Goal: Task Accomplishment & Management: Manage account settings

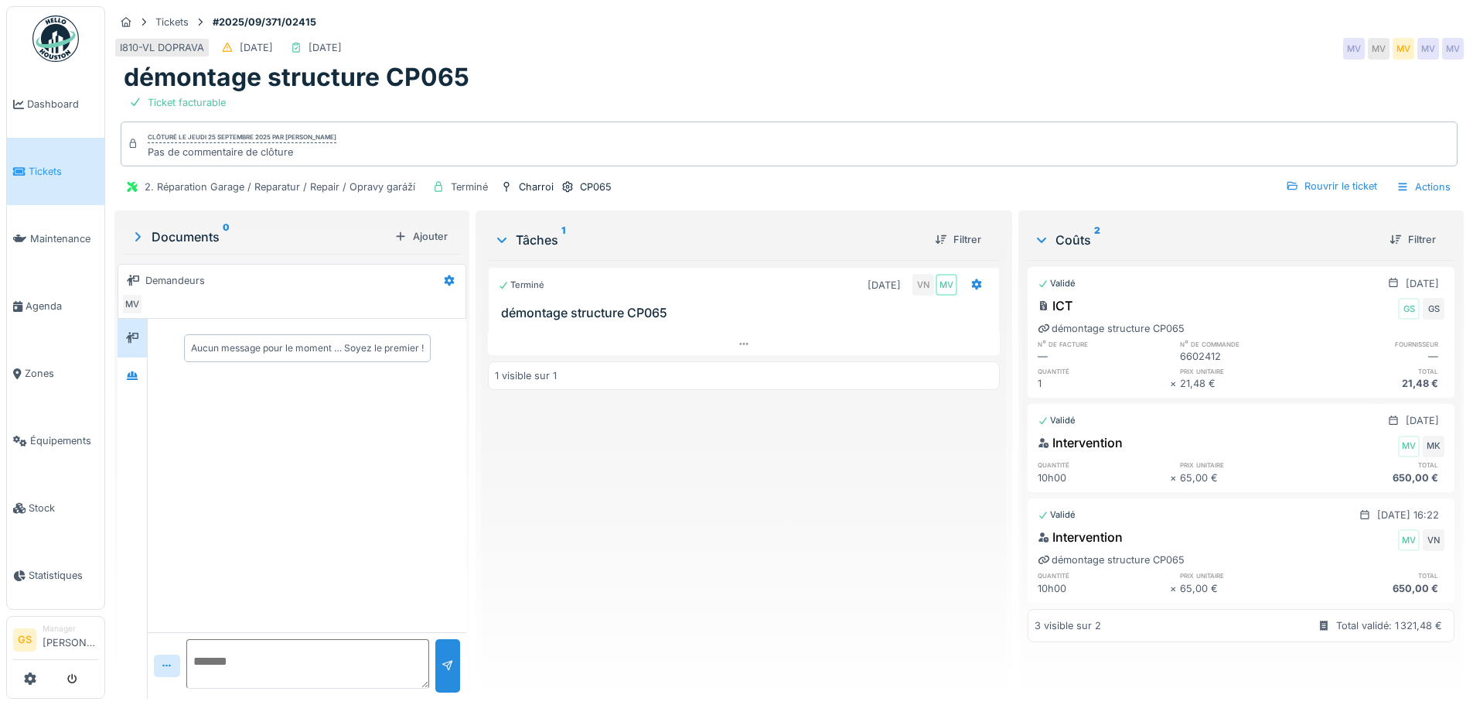
click at [40, 164] on span "Tickets" at bounding box center [64, 171] width 70 height 15
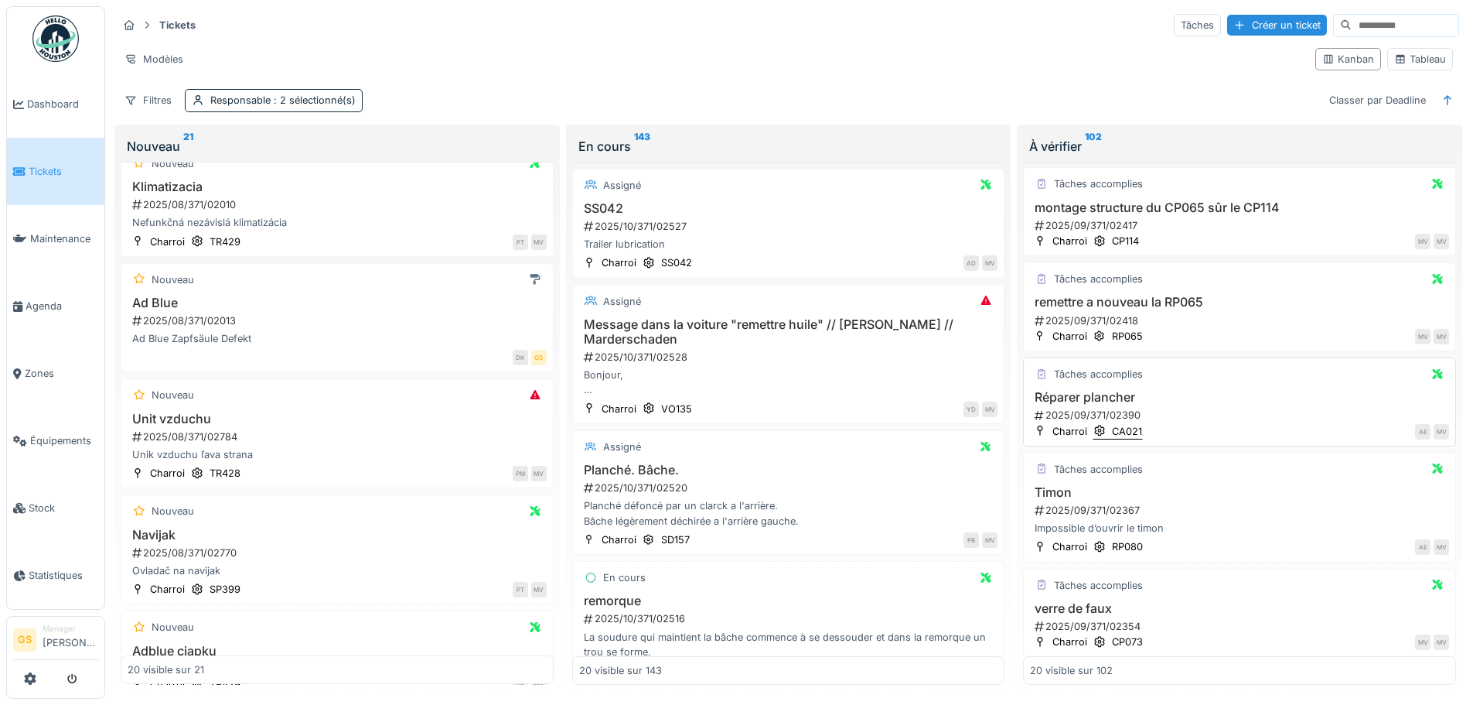
scroll to position [1005, 0]
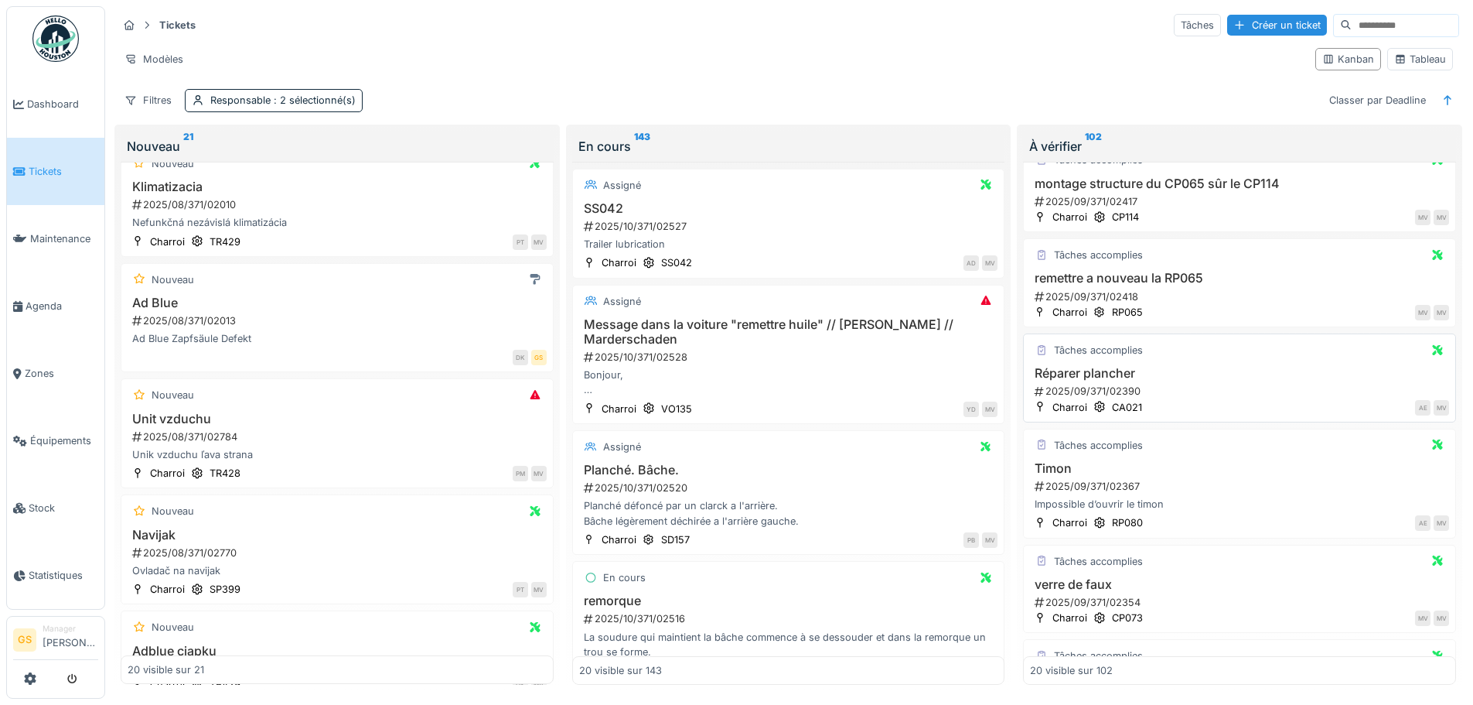
click at [1084, 377] on h3 "Réparer plancher" at bounding box center [1239, 373] width 419 height 15
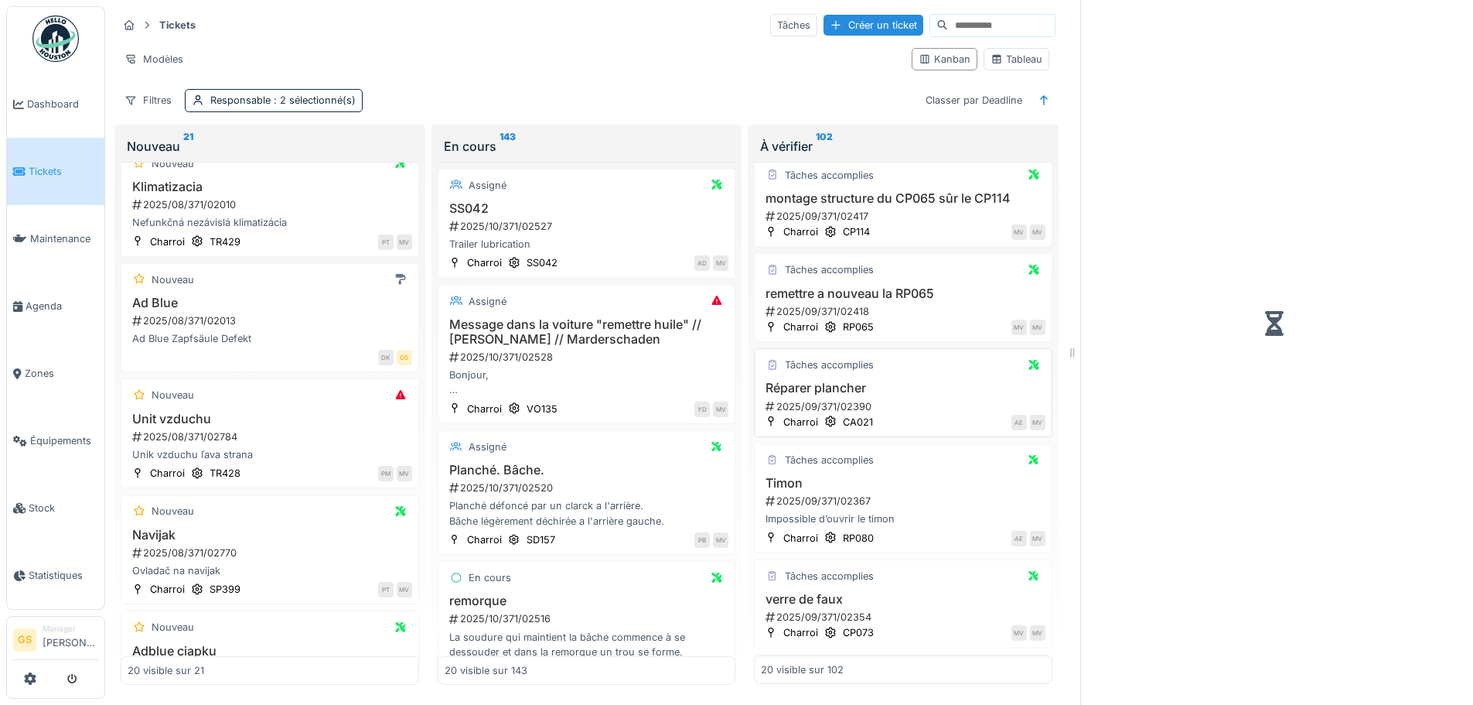
scroll to position [1020, 0]
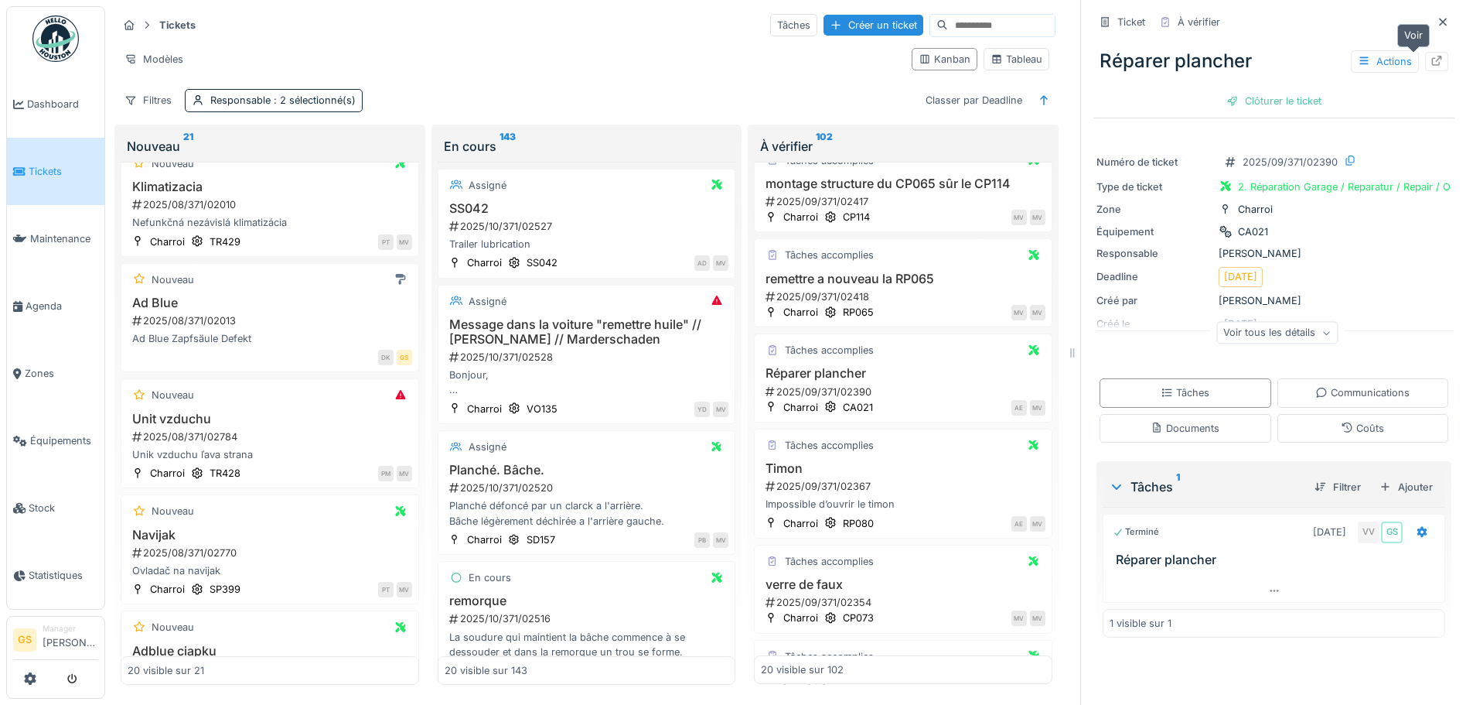
click at [1431, 61] on icon at bounding box center [1437, 61] width 12 height 10
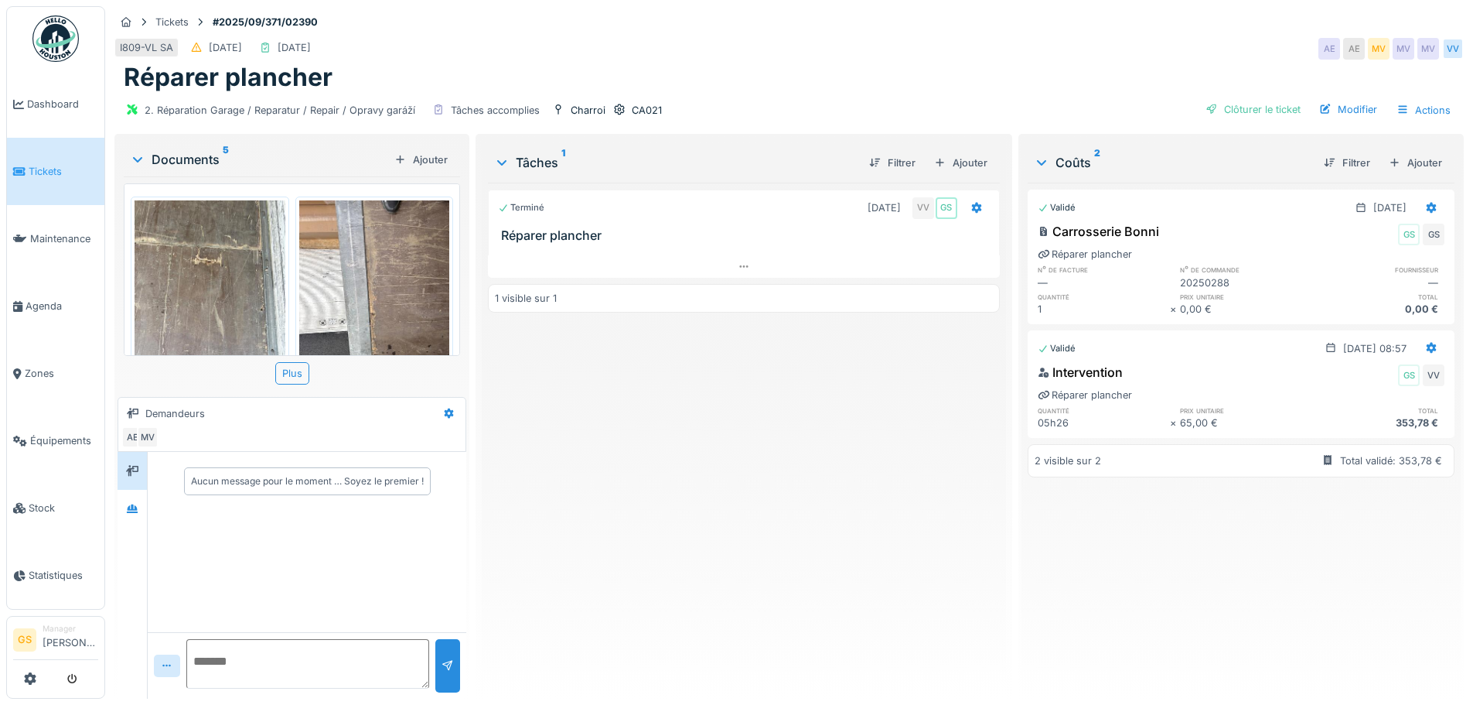
click at [60, 172] on span "Tickets" at bounding box center [64, 171] width 70 height 15
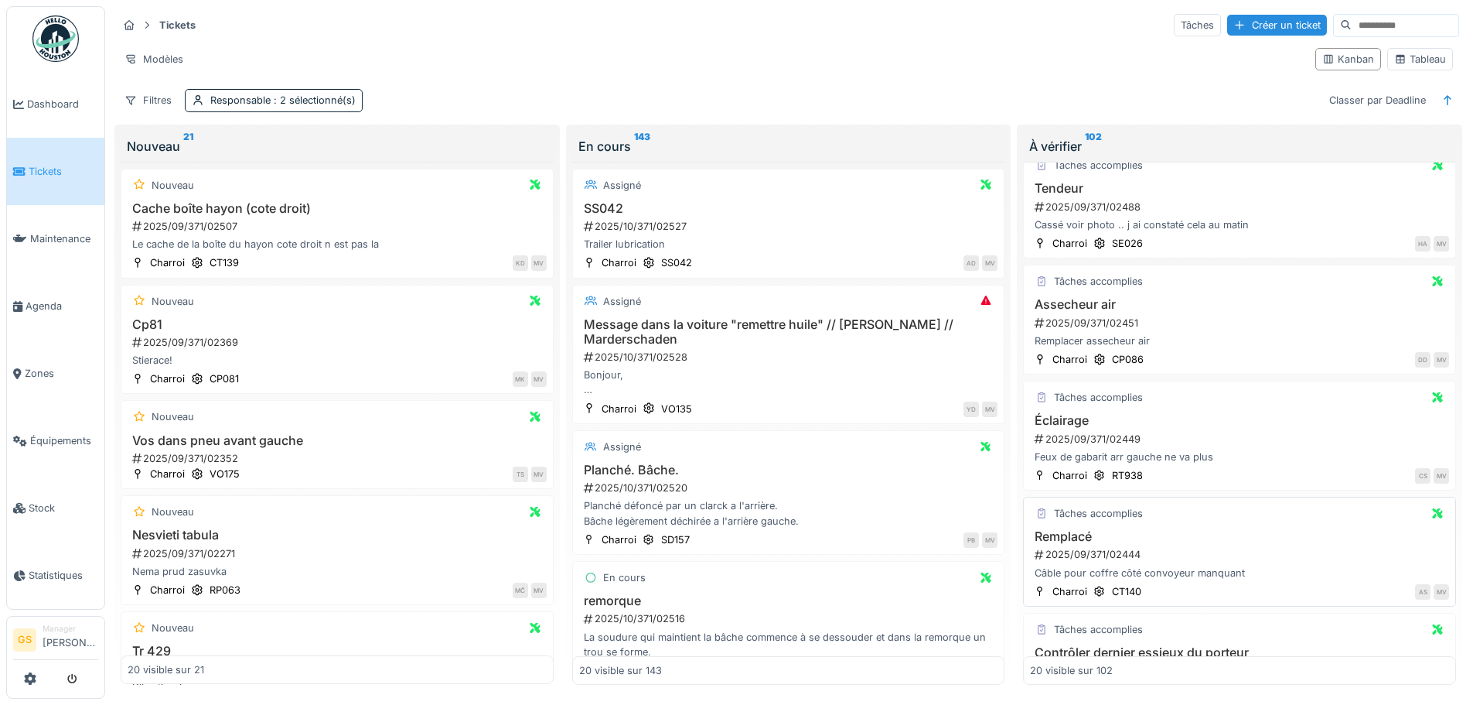
scroll to position [232, 0]
click at [1085, 430] on div "2025/09/371/02449" at bounding box center [1241, 437] width 416 height 15
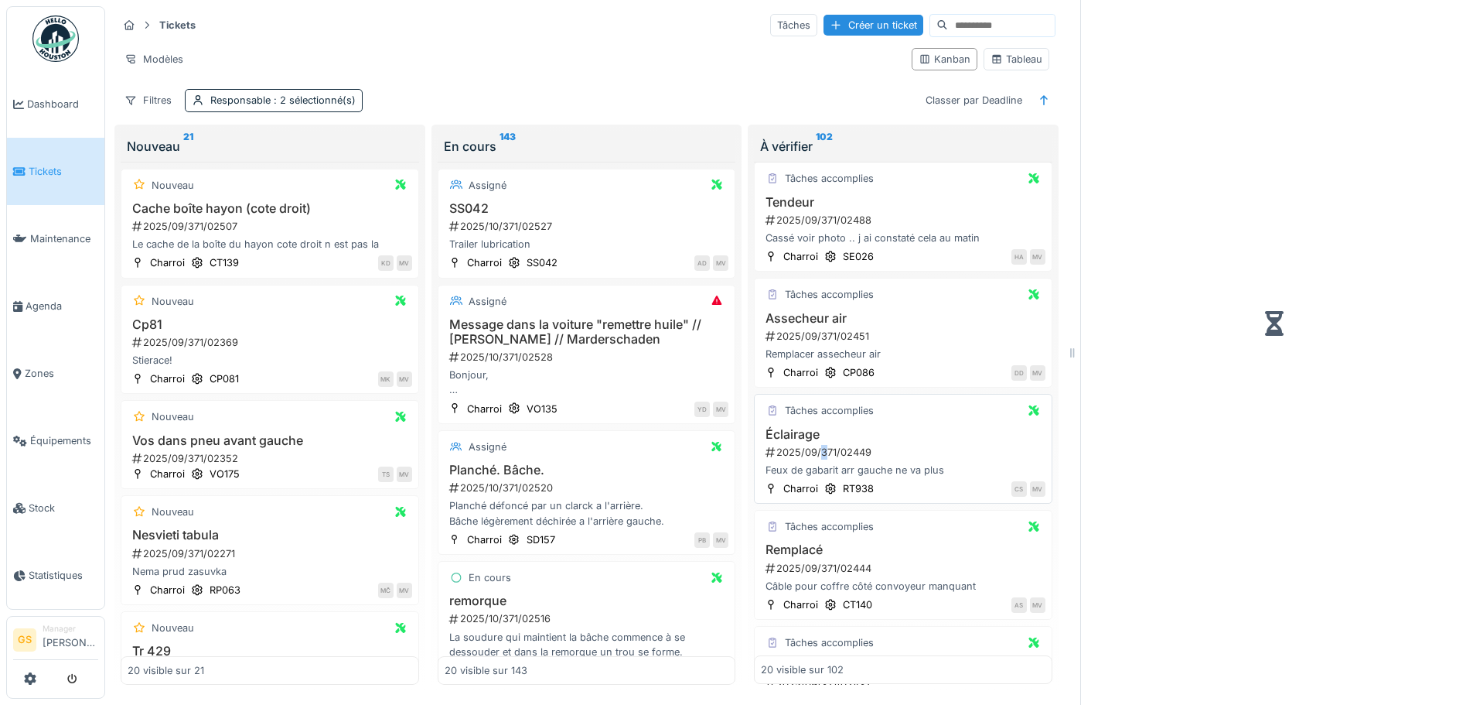
scroll to position [247, 0]
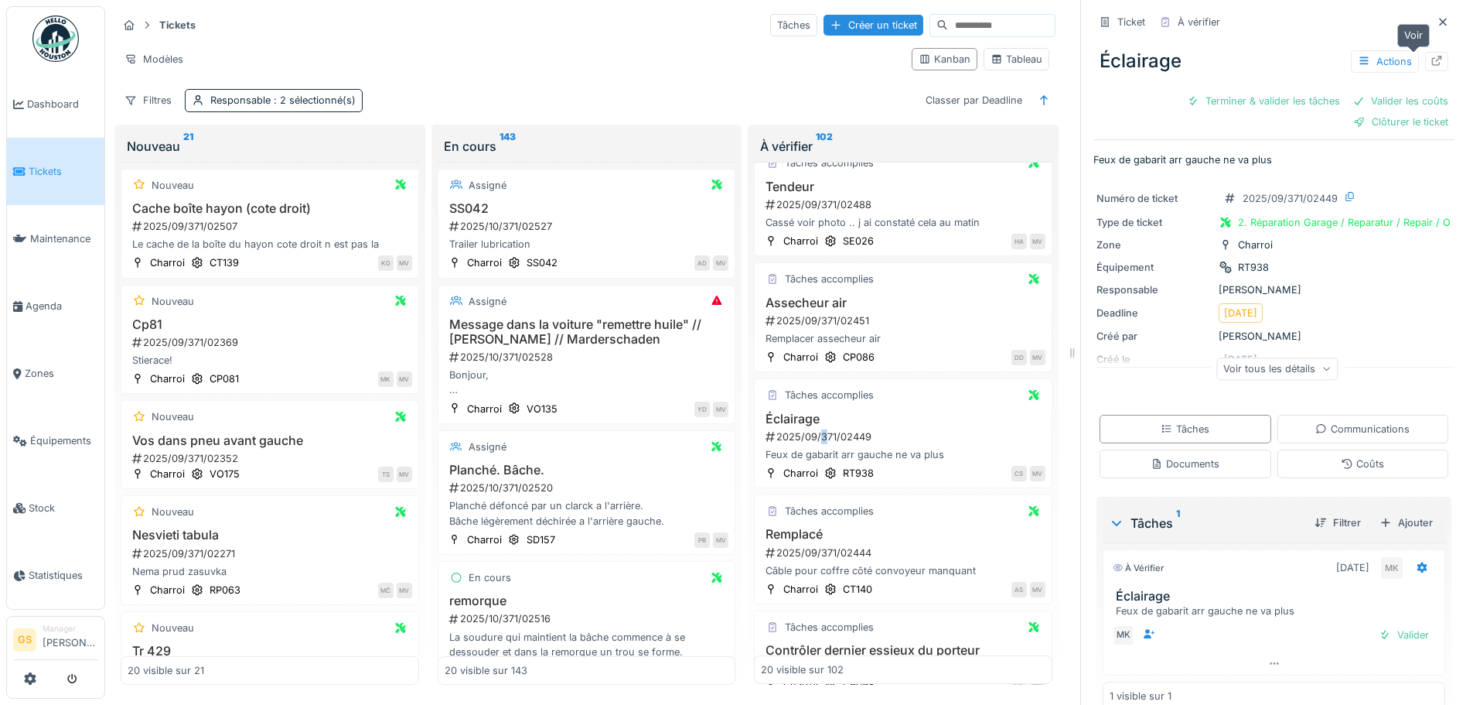
click at [1431, 56] on icon at bounding box center [1437, 61] width 12 height 10
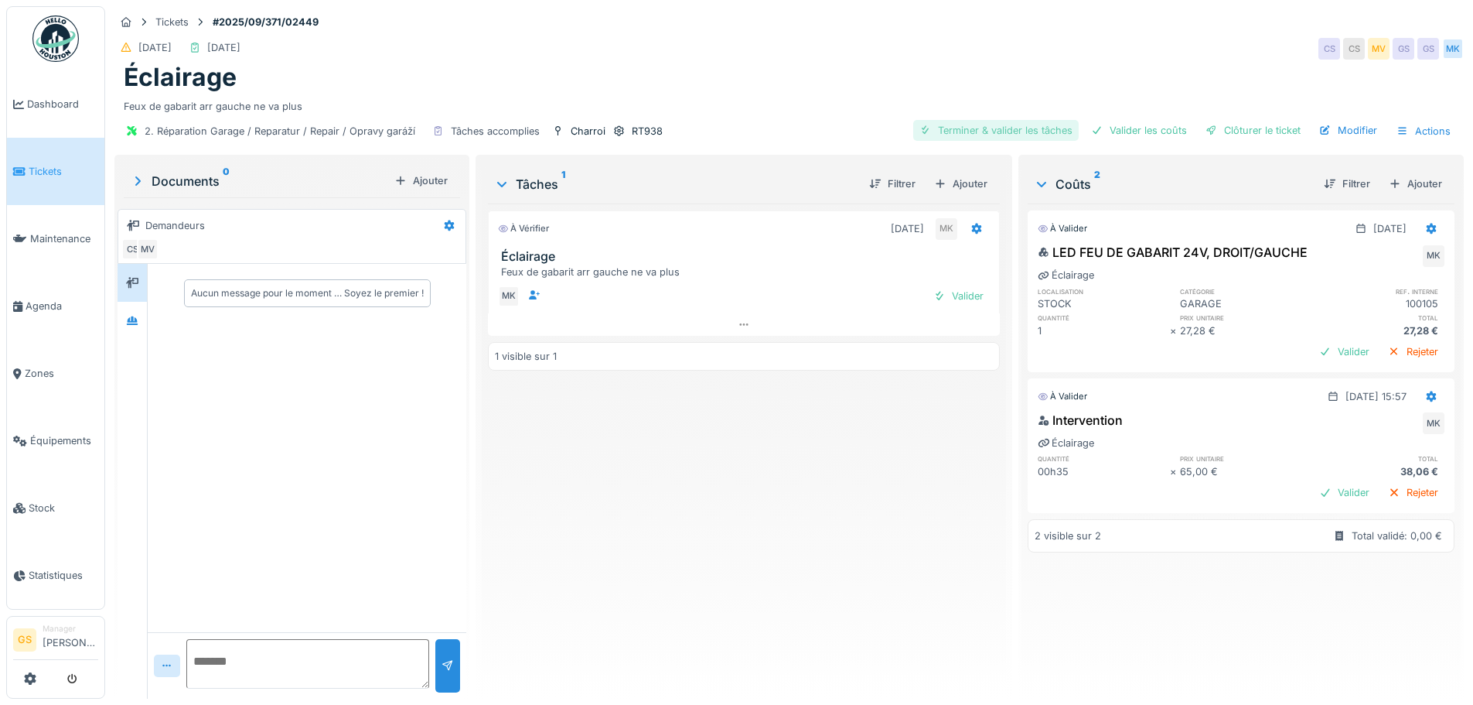
click at [1011, 129] on div "Terminer & valider les tâches" at bounding box center [996, 130] width 166 height 21
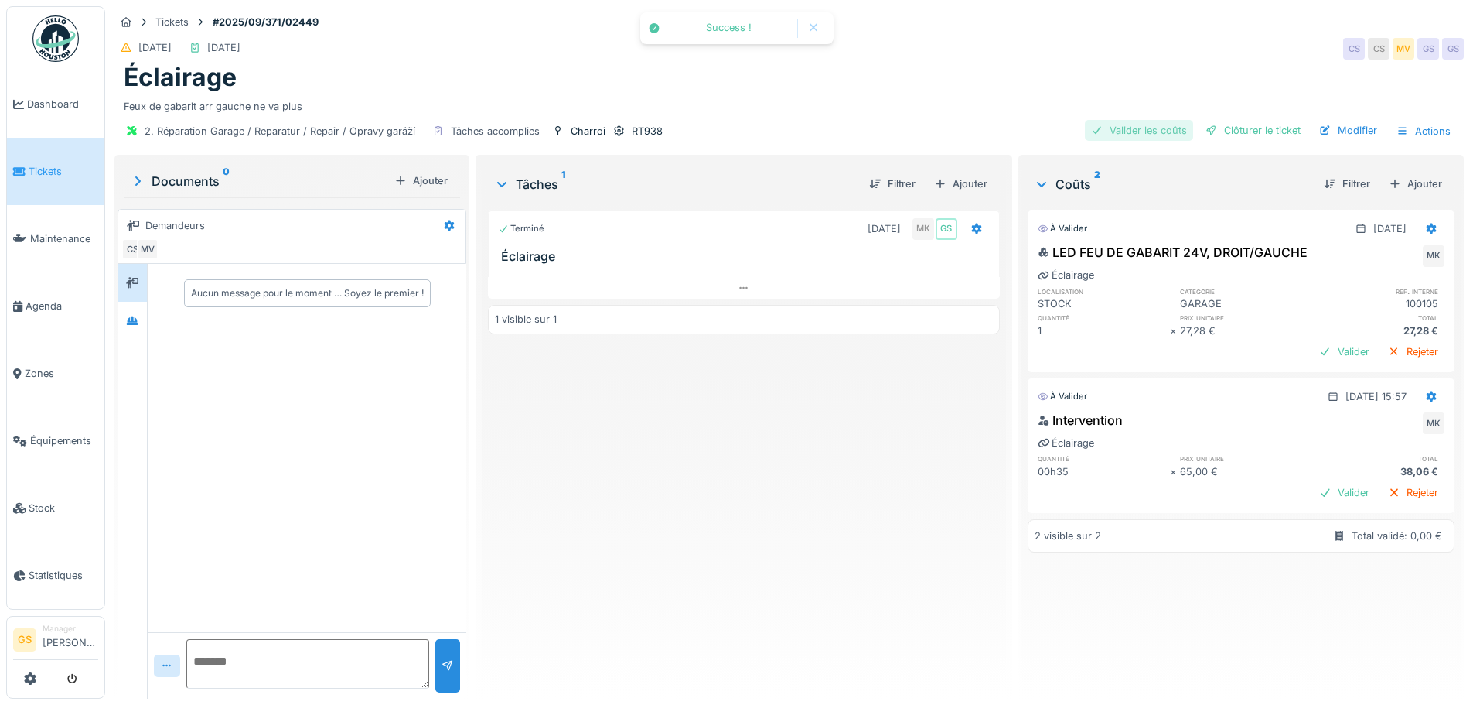
click at [1134, 125] on div "Valider les coûts" at bounding box center [1139, 130] width 108 height 21
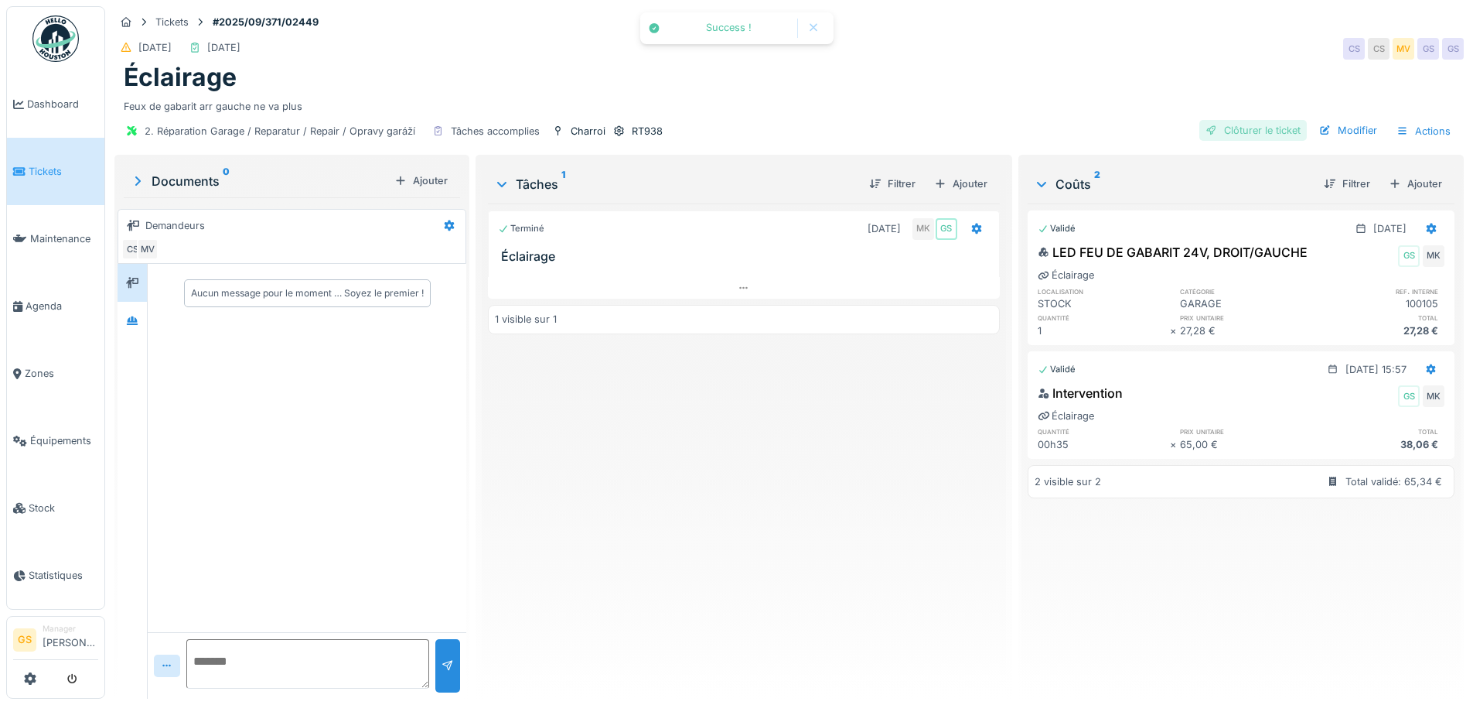
click at [1251, 135] on div "Clôturer le ticket" at bounding box center [1252, 130] width 107 height 21
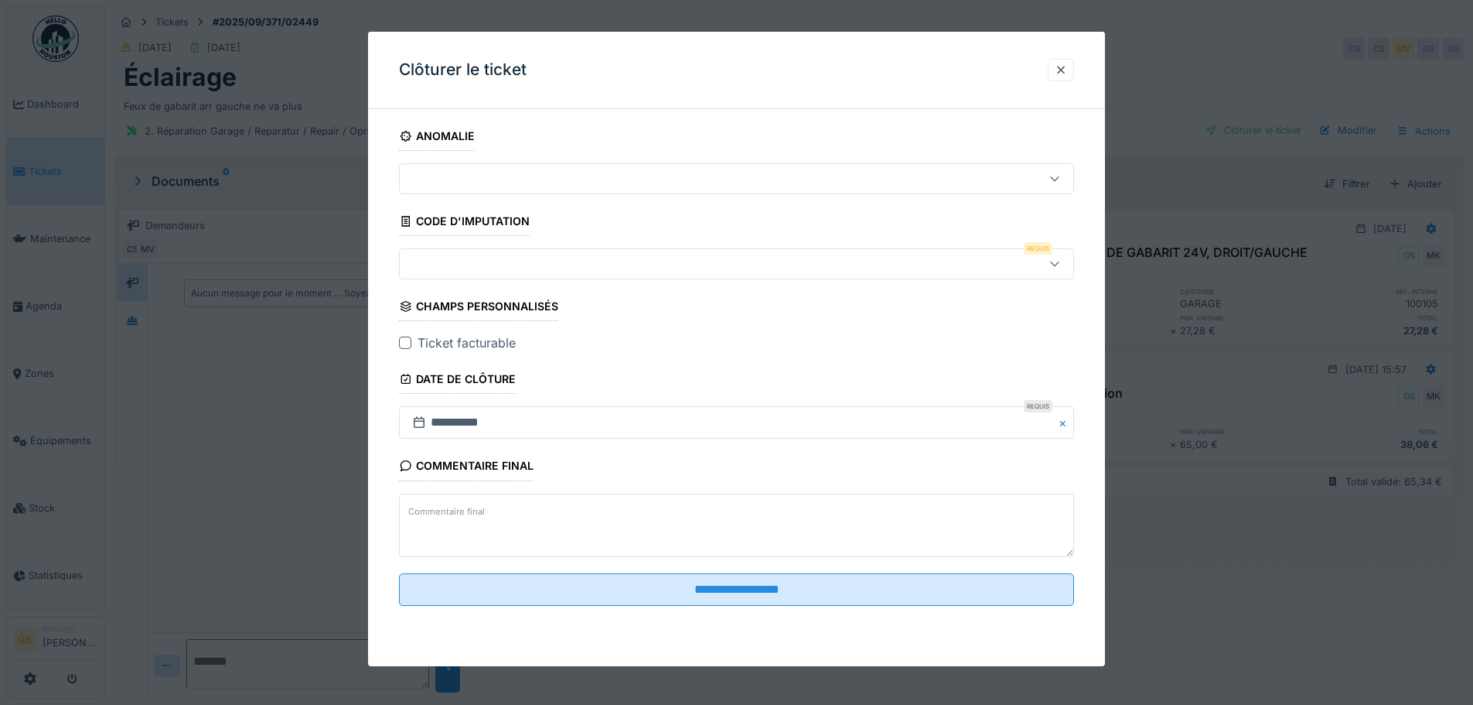
click at [432, 258] on div at bounding box center [697, 263] width 582 height 17
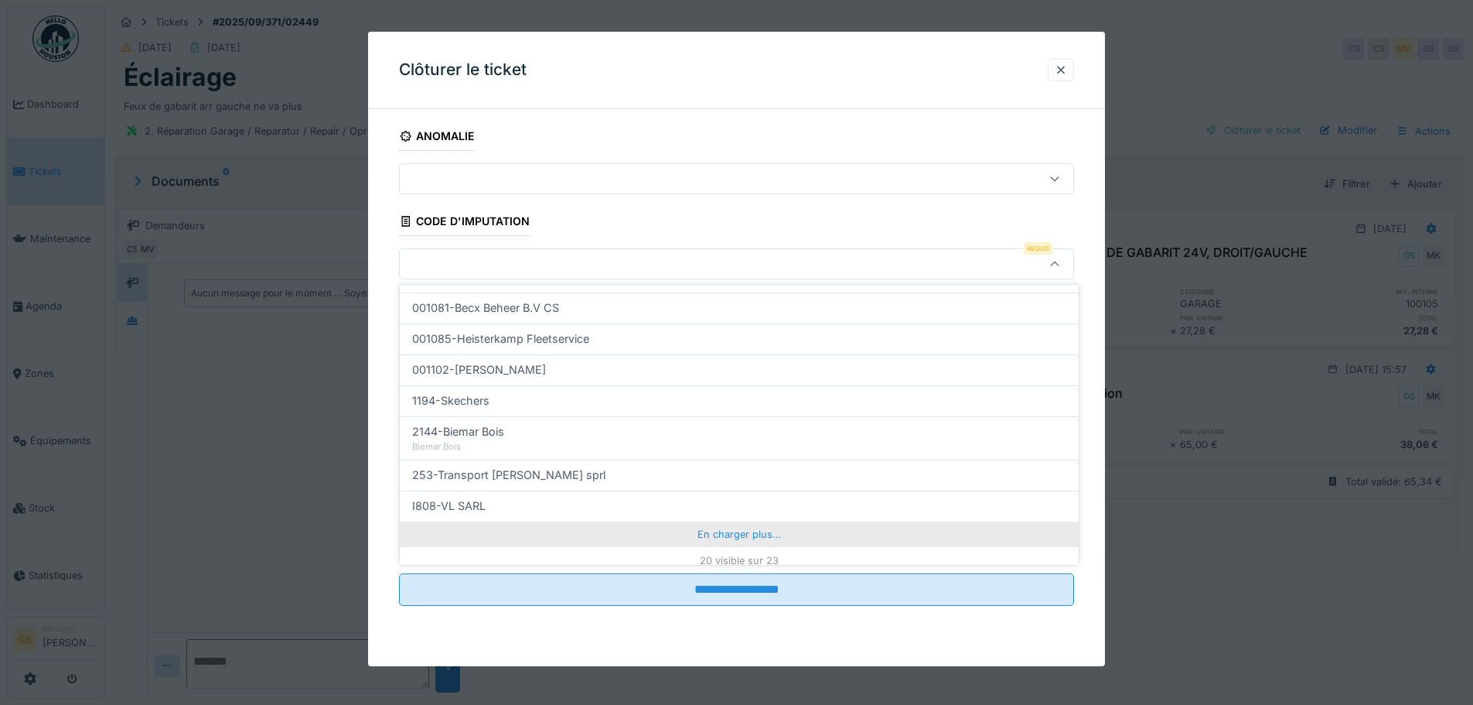
scroll to position [497, 0]
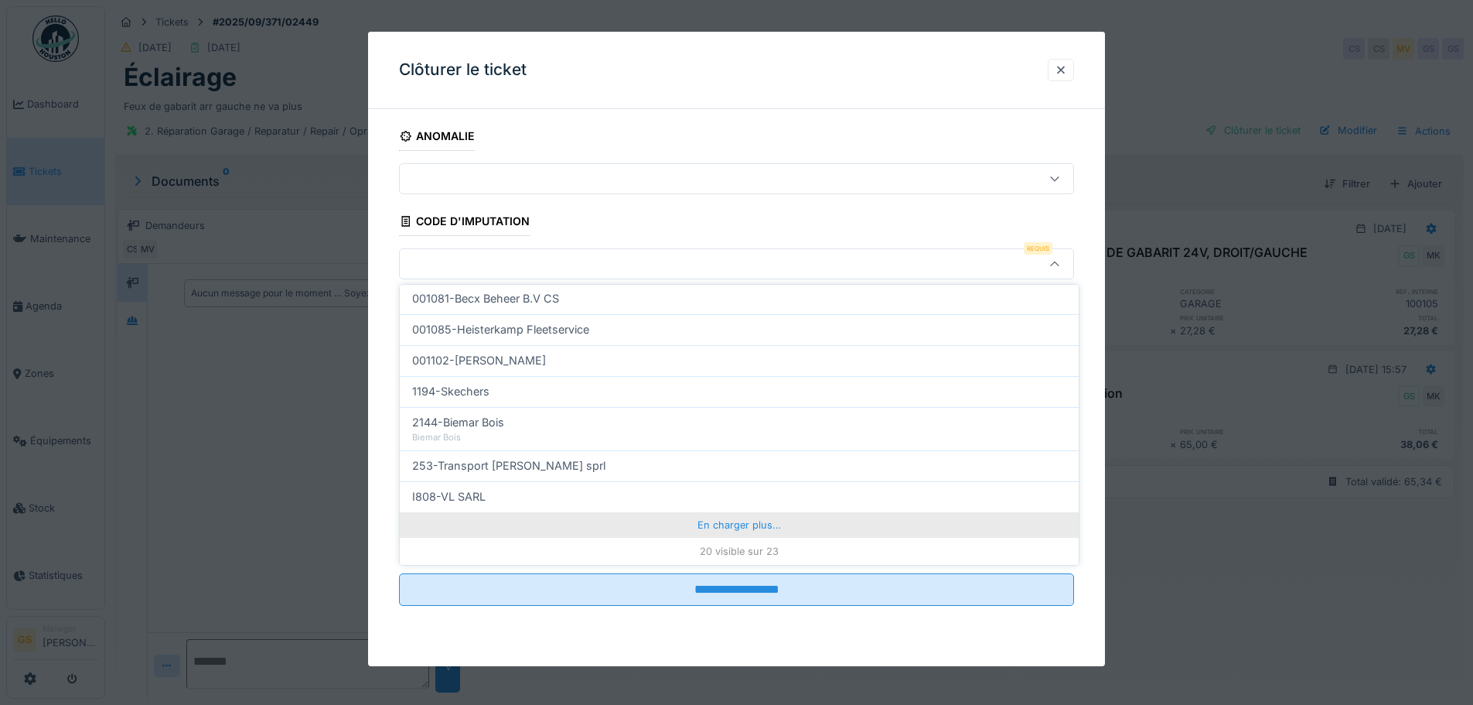
click at [703, 521] on div "En charger plus…" at bounding box center [739, 524] width 679 height 25
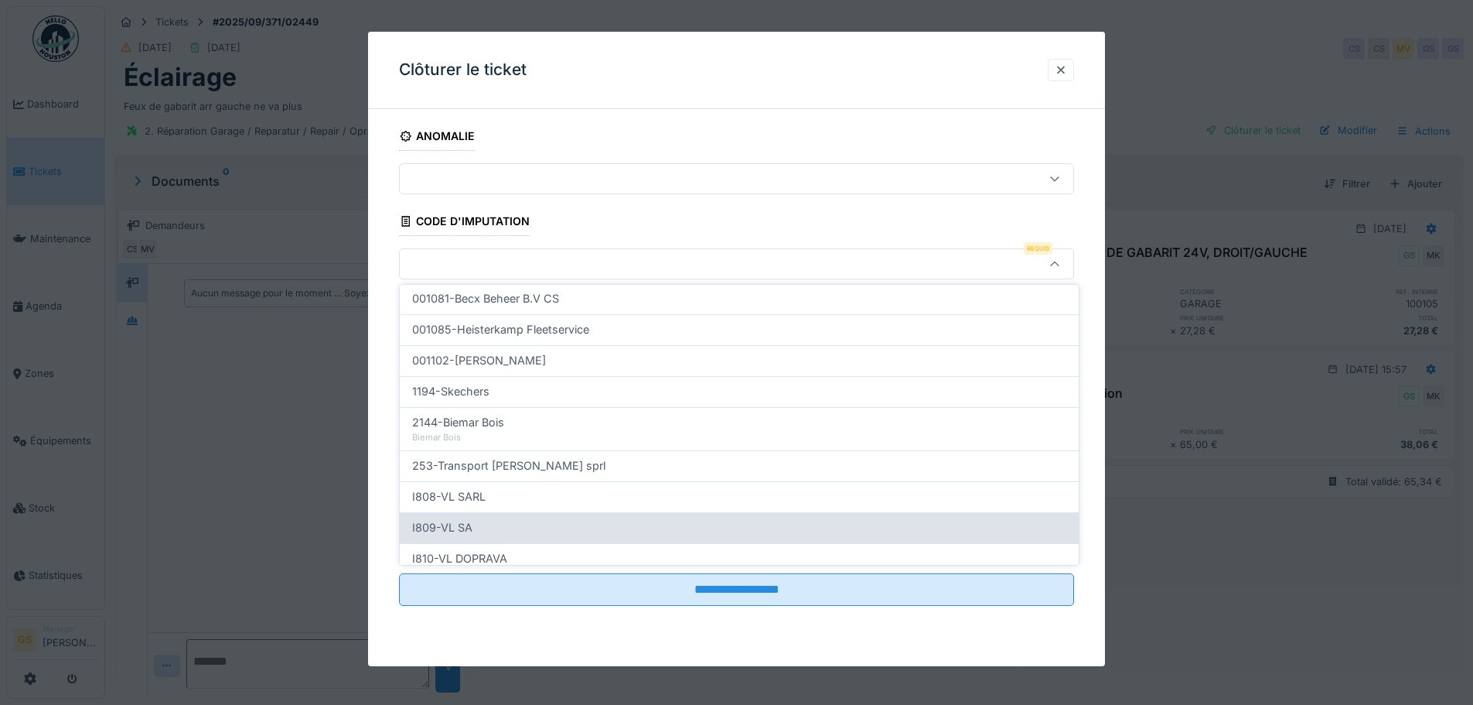
click at [448, 524] on span "I809-VL SA" at bounding box center [442, 527] width 60 height 17
type input "***"
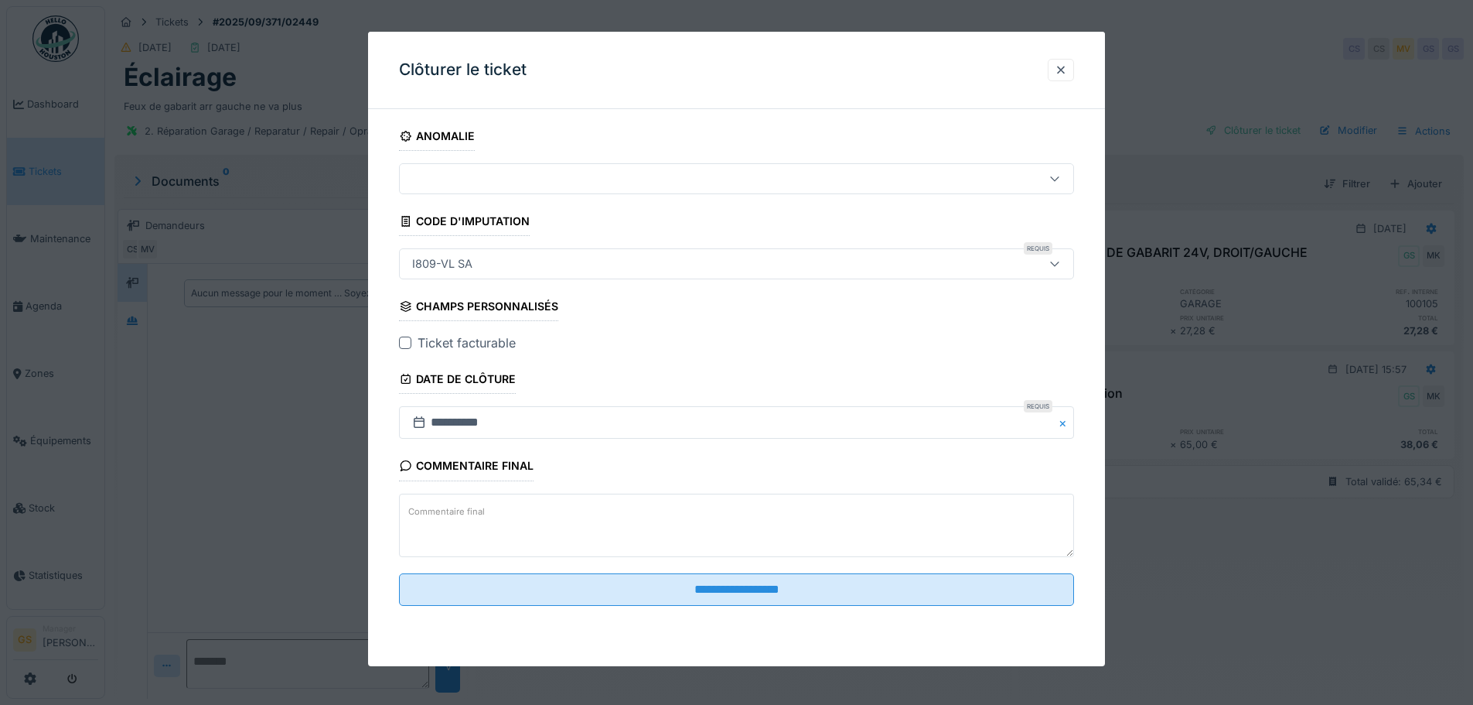
click at [405, 341] on div at bounding box center [405, 342] width 12 height 12
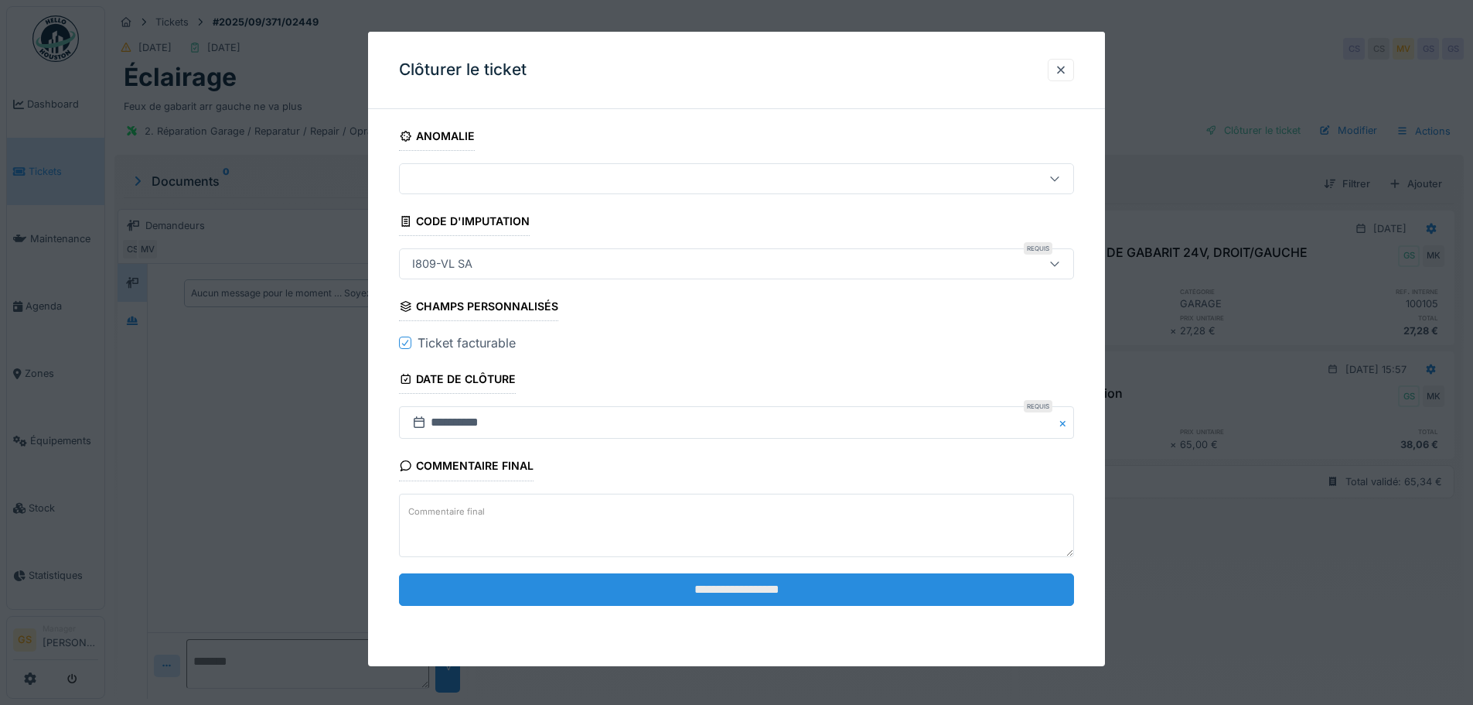
click at [764, 589] on input "**********" at bounding box center [736, 589] width 675 height 32
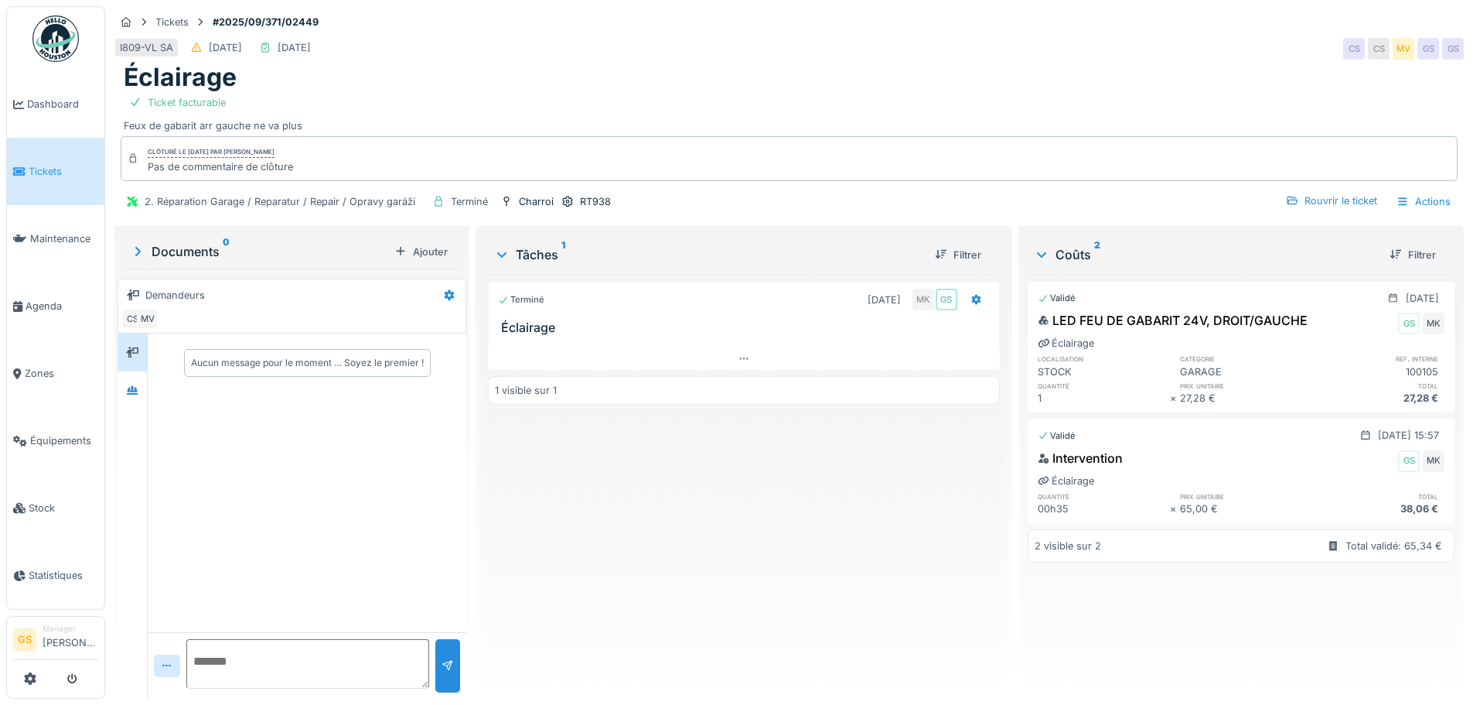
click at [30, 166] on span "Tickets" at bounding box center [64, 171] width 70 height 15
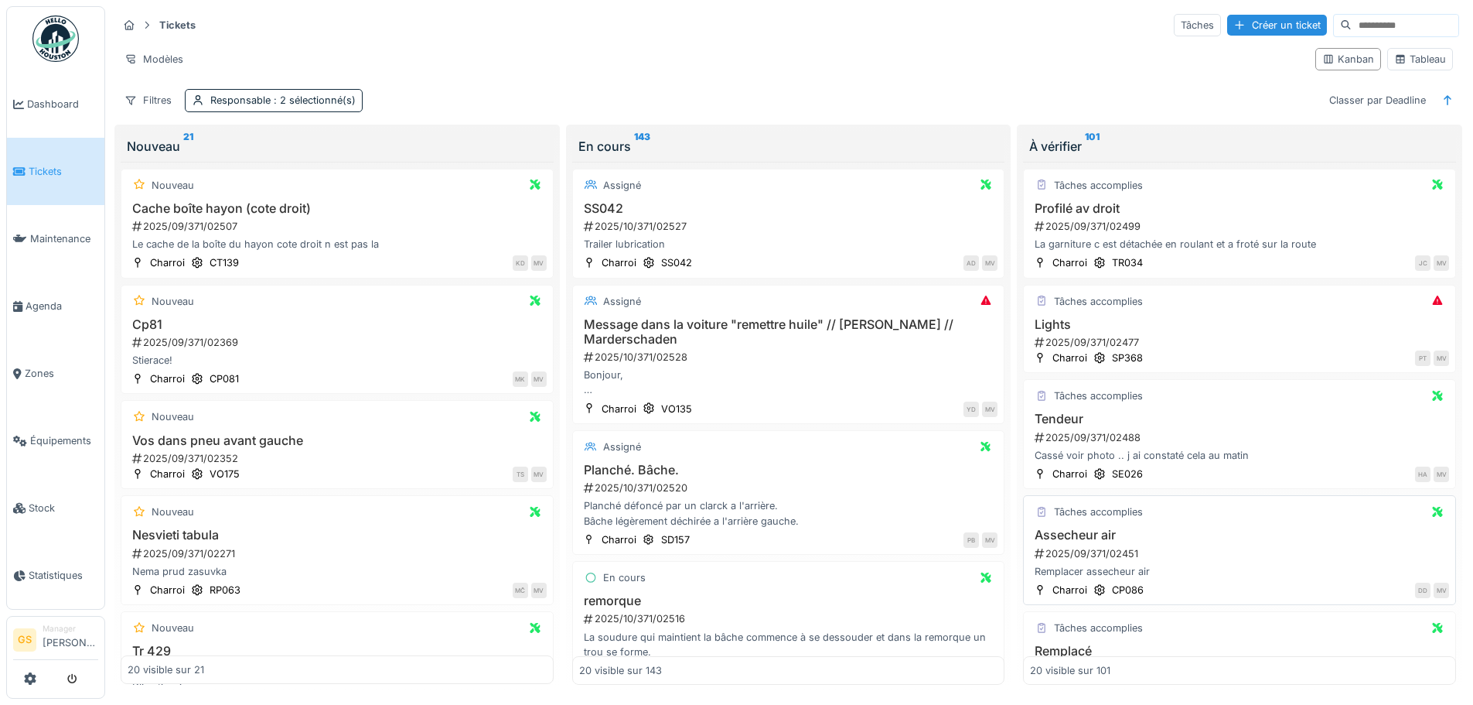
click at [1088, 549] on div "2025/09/371/02451" at bounding box center [1241, 553] width 416 height 15
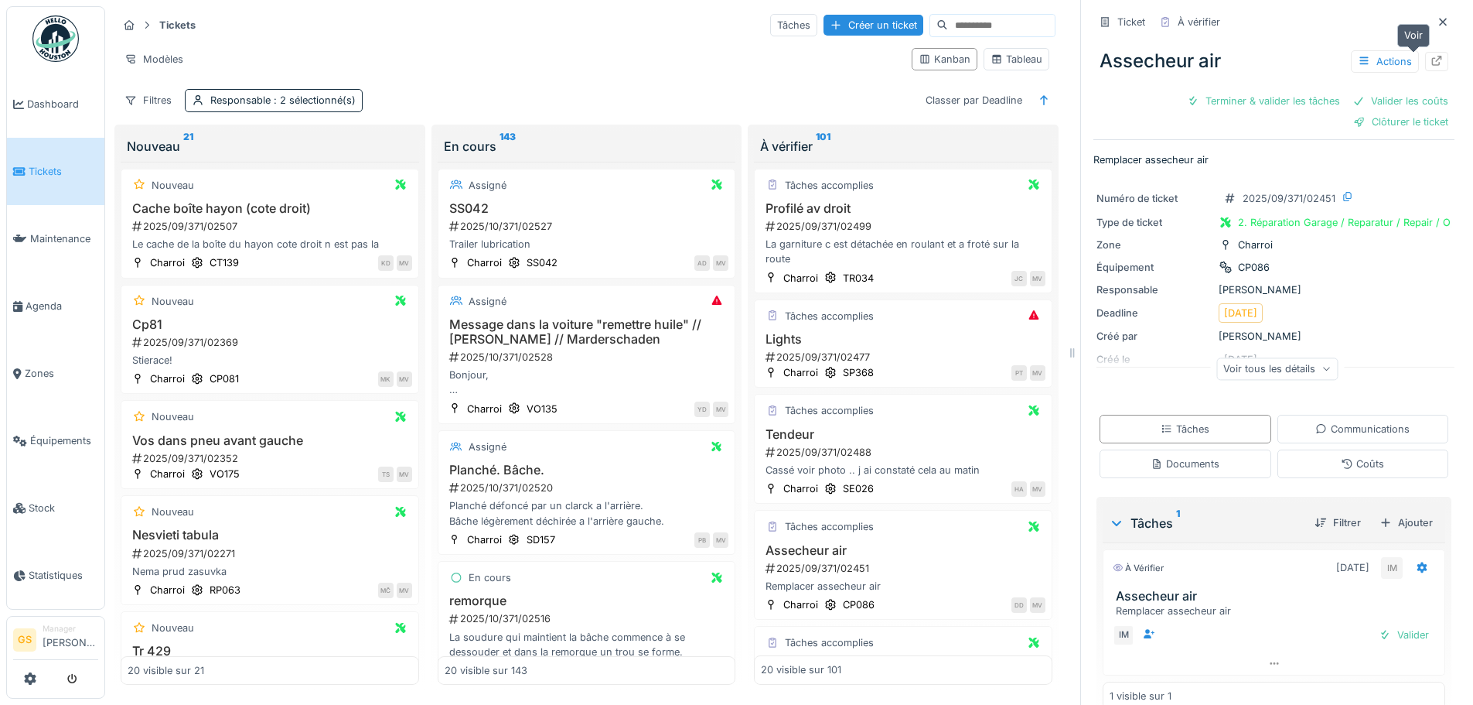
click at [1431, 55] on div at bounding box center [1437, 61] width 12 height 15
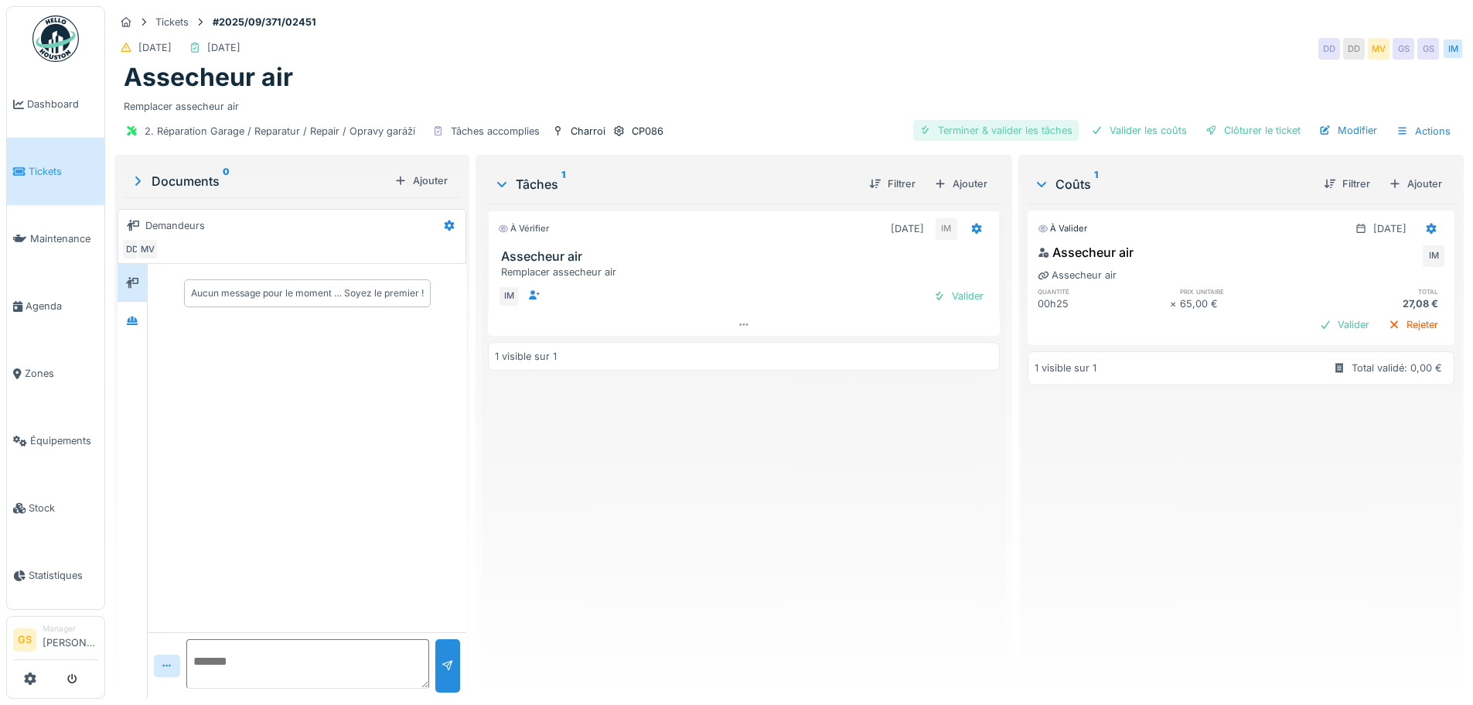
click at [991, 128] on div "Terminer & valider les tâches" at bounding box center [996, 130] width 166 height 21
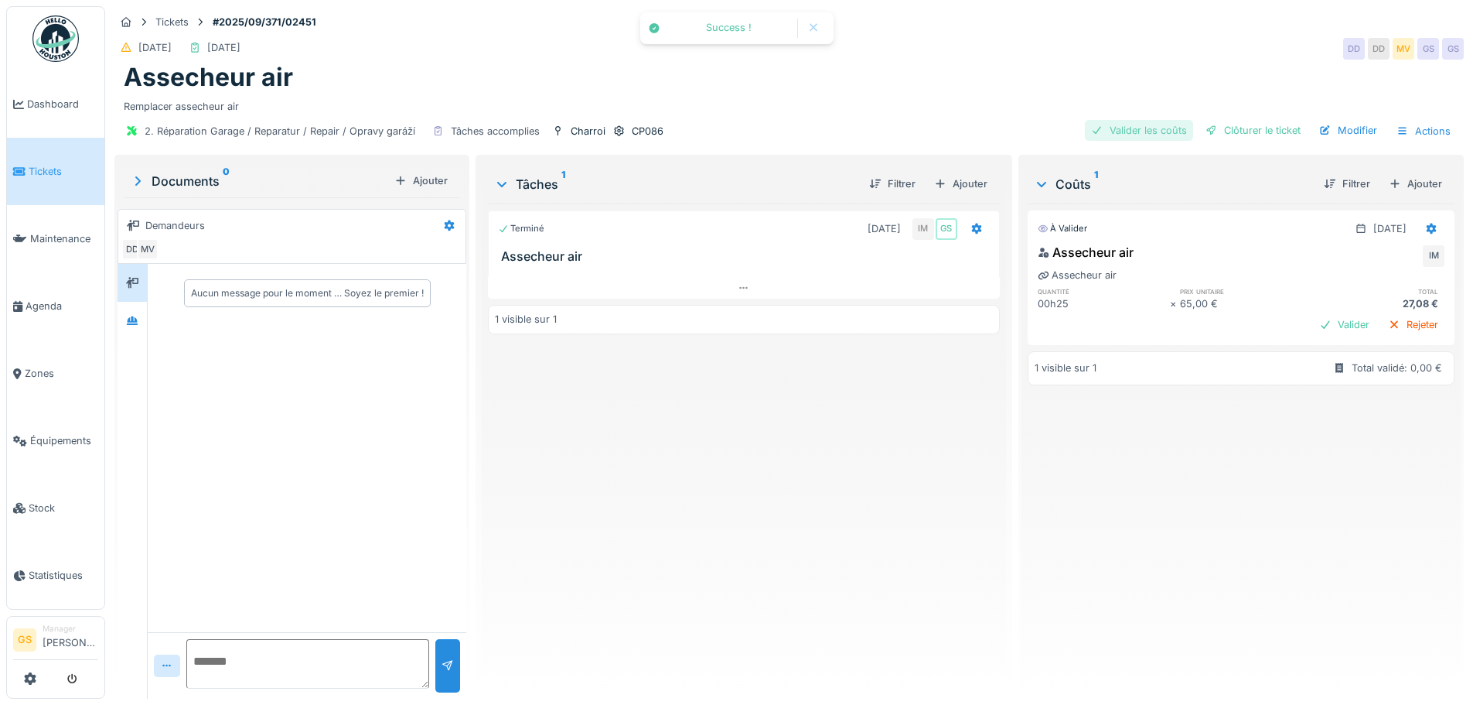
click at [1135, 132] on div "Valider les coûts" at bounding box center [1139, 130] width 108 height 21
click at [1220, 131] on div "Clôturer le ticket" at bounding box center [1252, 130] width 107 height 21
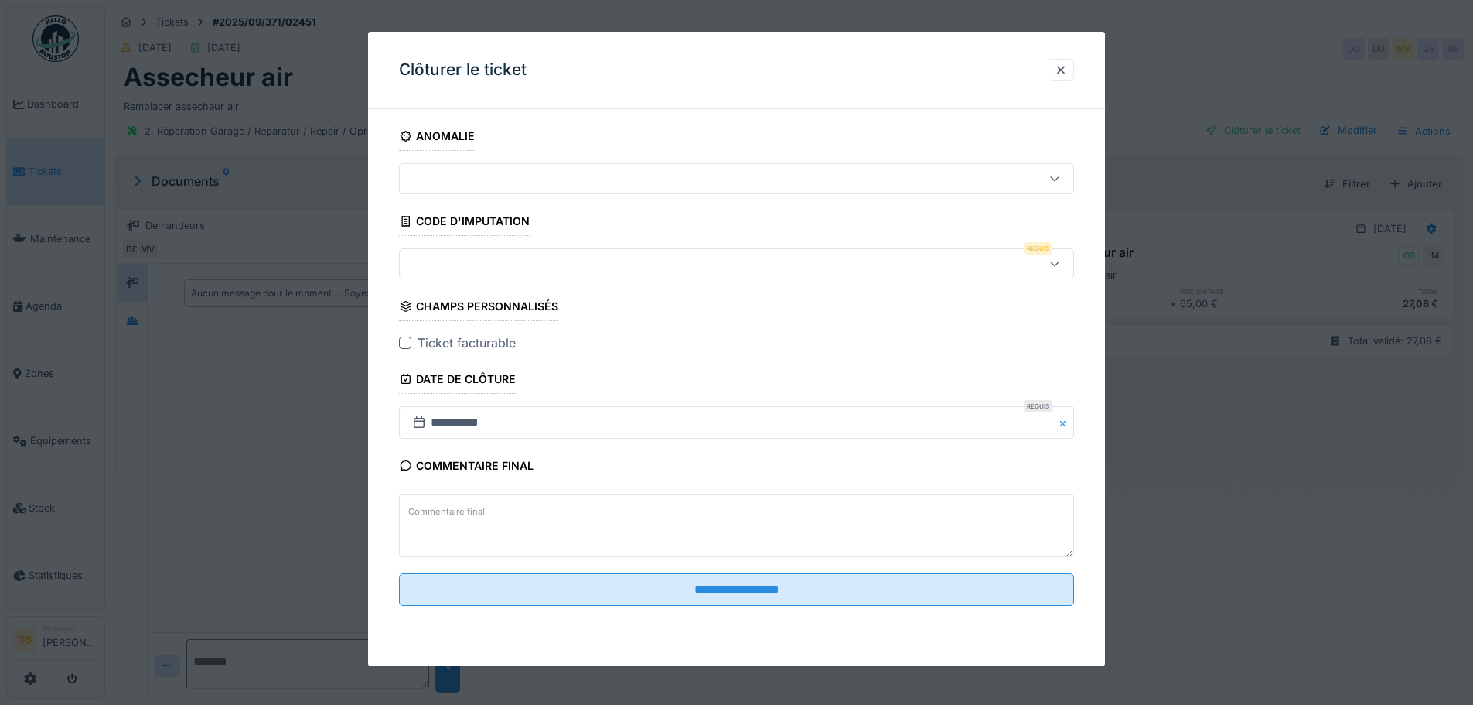
click at [432, 268] on div at bounding box center [697, 263] width 582 height 17
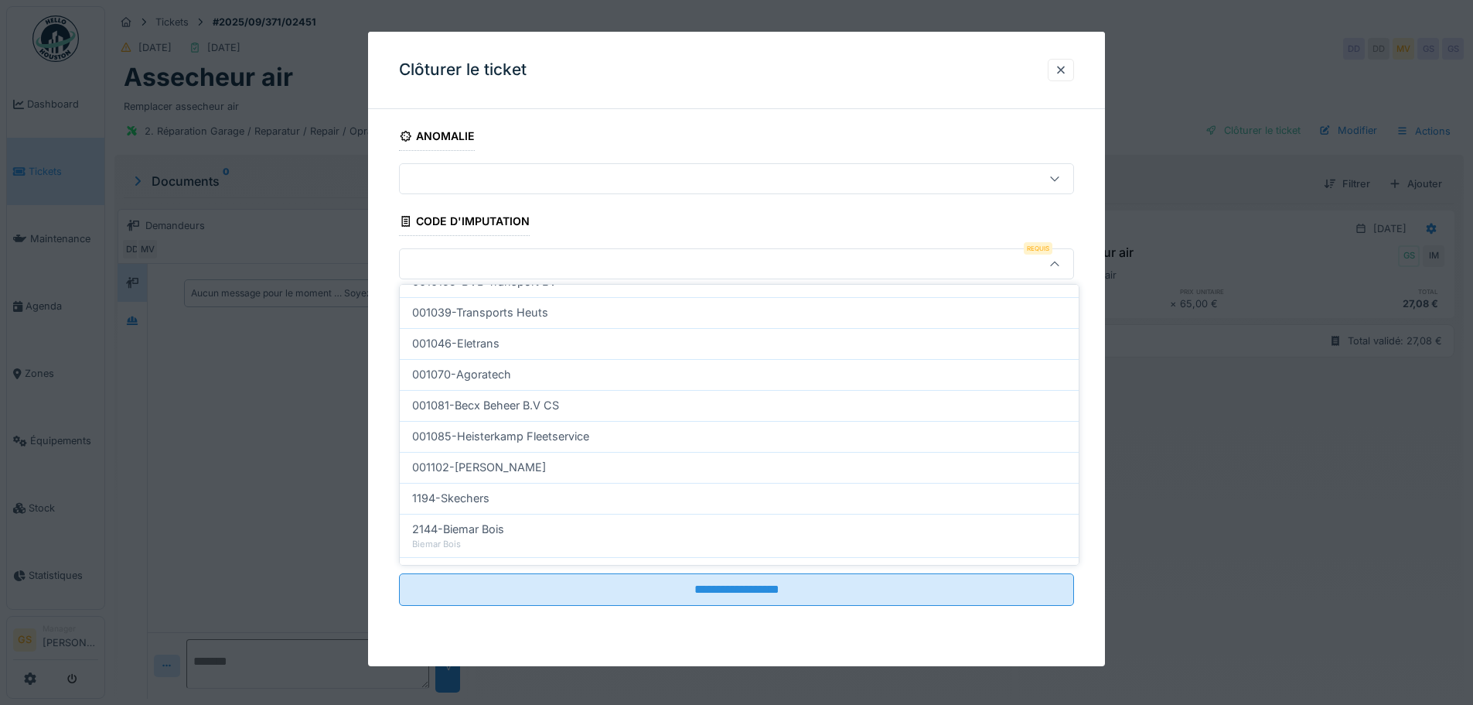
scroll to position [497, 0]
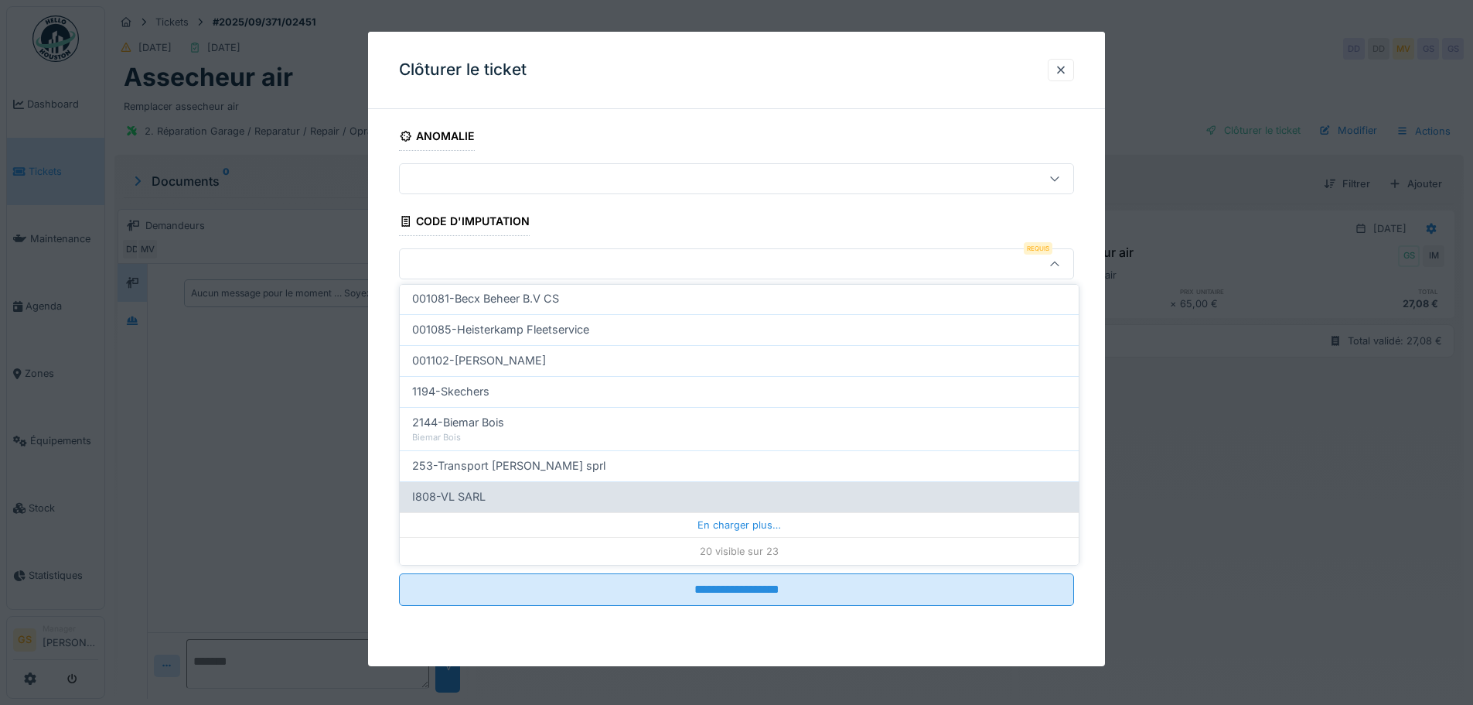
click at [460, 493] on span "I808-VL SARL" at bounding box center [448, 496] width 73 height 17
type input "***"
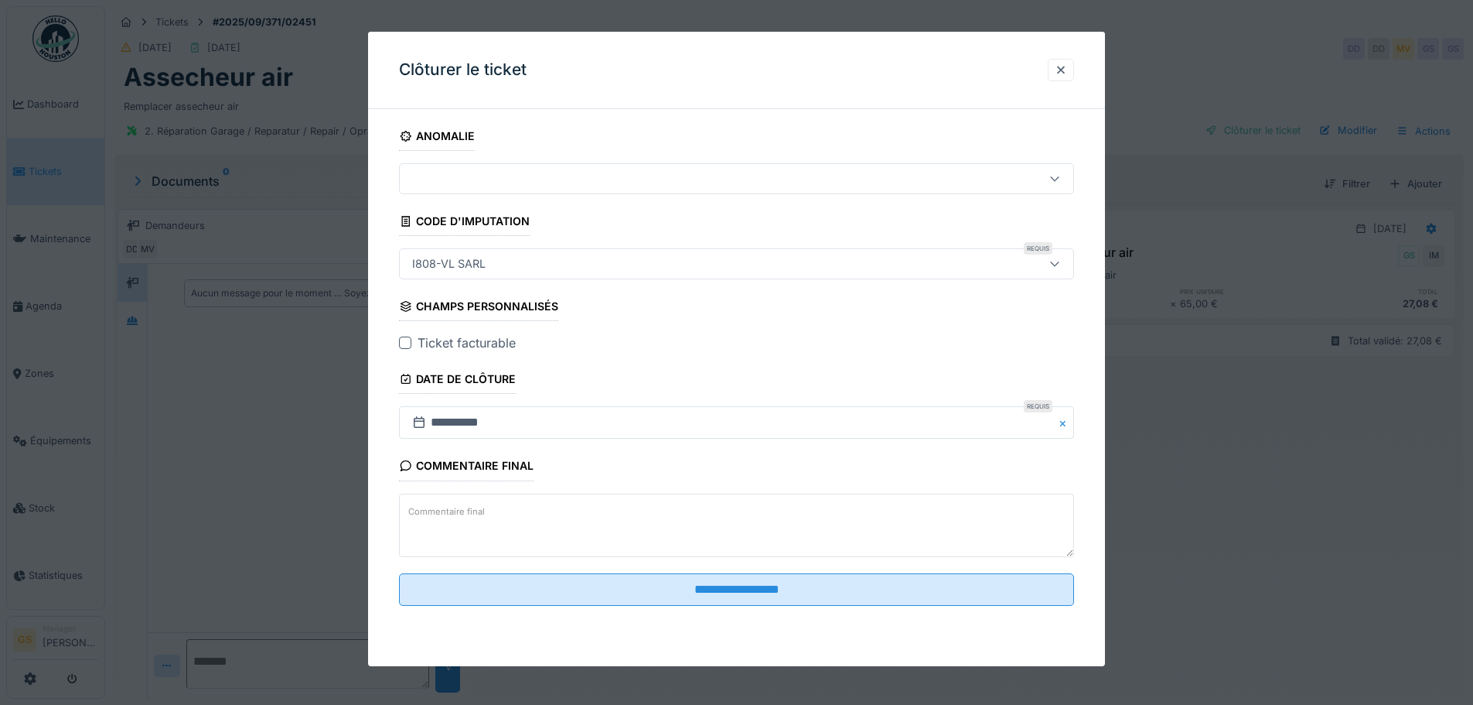
click at [413, 343] on div "Ticket facturable" at bounding box center [736, 342] width 675 height 19
click at [405, 336] on div at bounding box center [405, 342] width 12 height 12
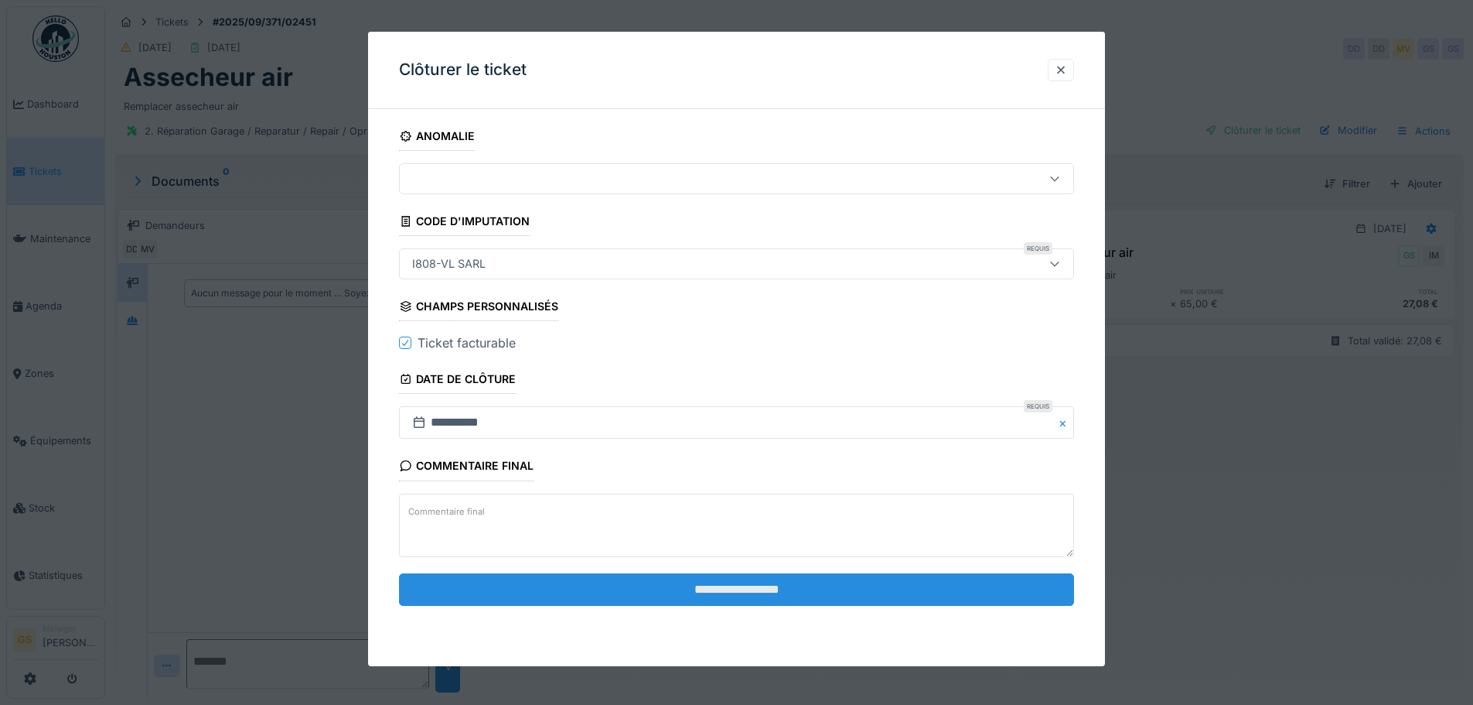
click at [725, 594] on input "**********" at bounding box center [736, 589] width 675 height 32
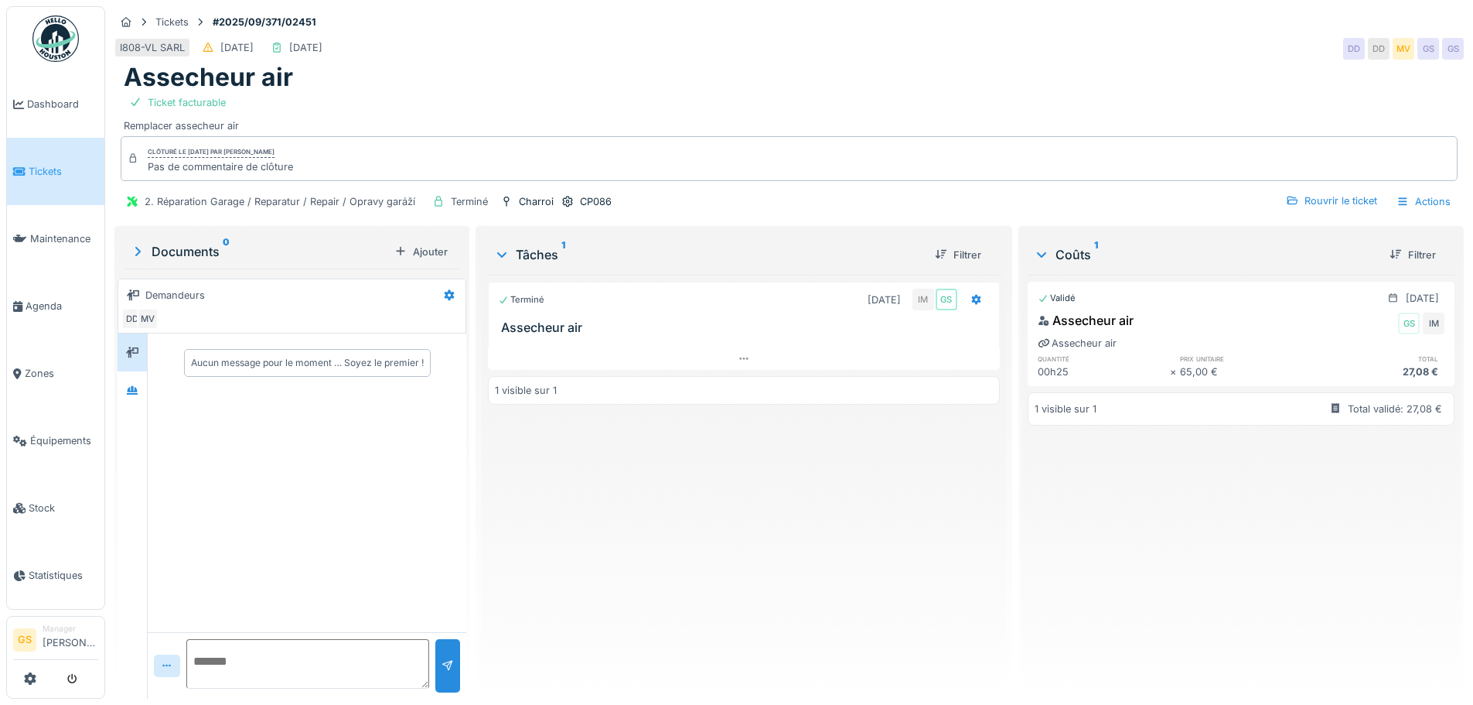
click at [36, 181] on link "Tickets" at bounding box center [55, 171] width 97 height 67
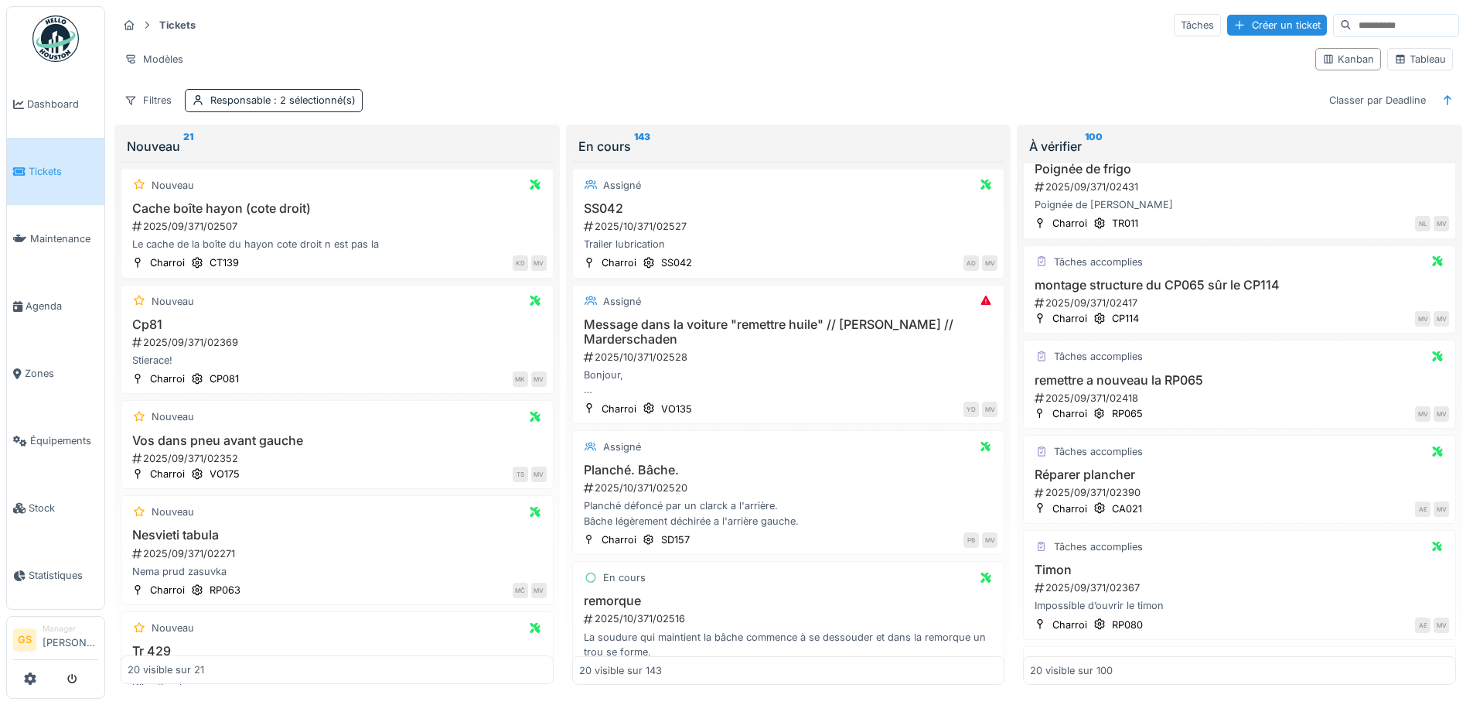
scroll to position [696, 0]
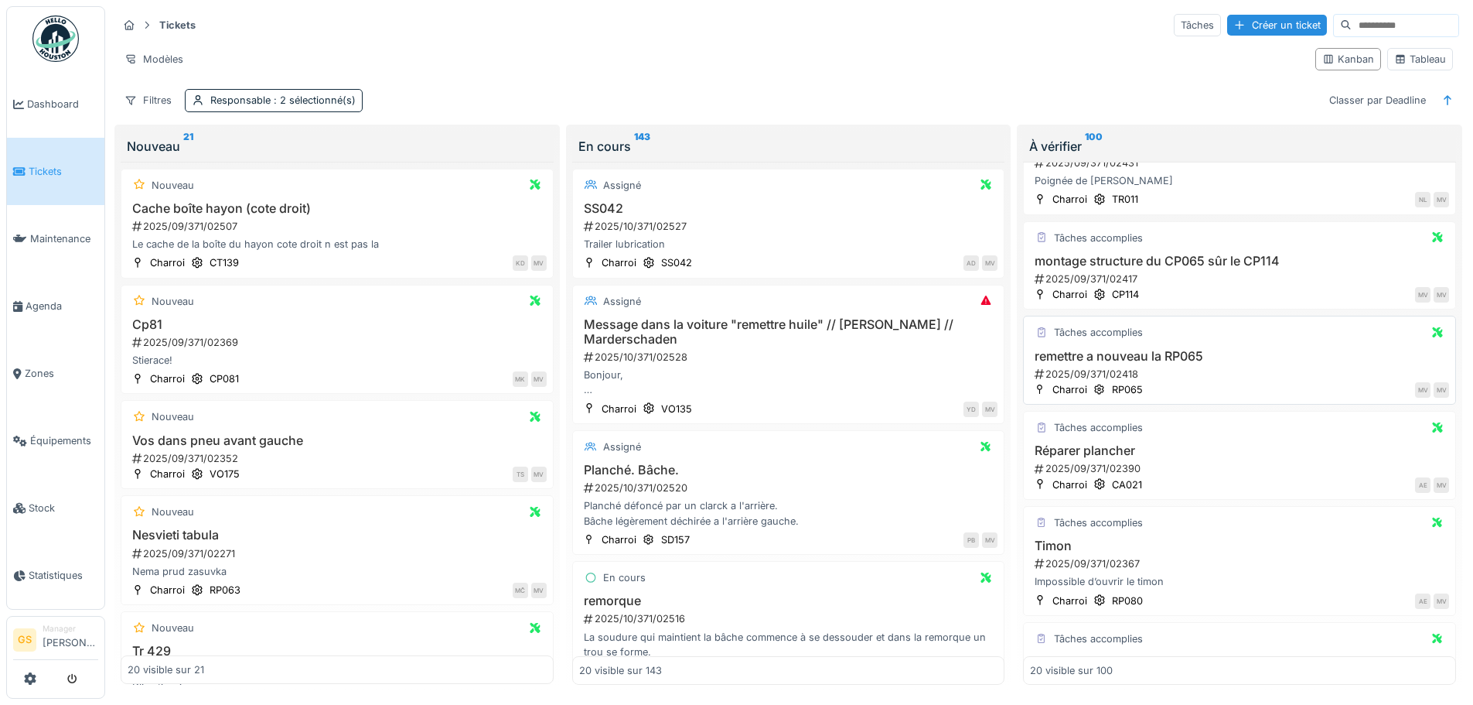
click at [1077, 371] on div "2025/09/371/02418" at bounding box center [1241, 374] width 416 height 15
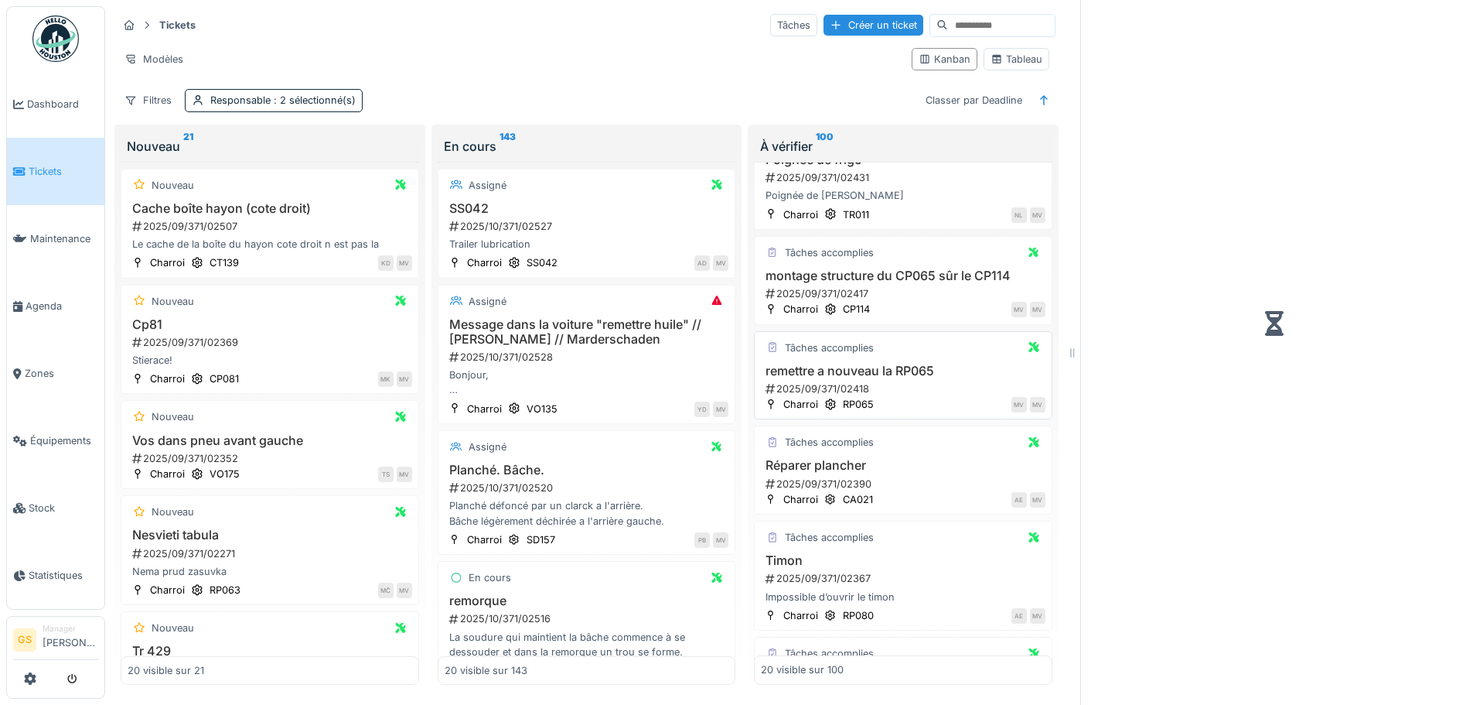
scroll to position [711, 0]
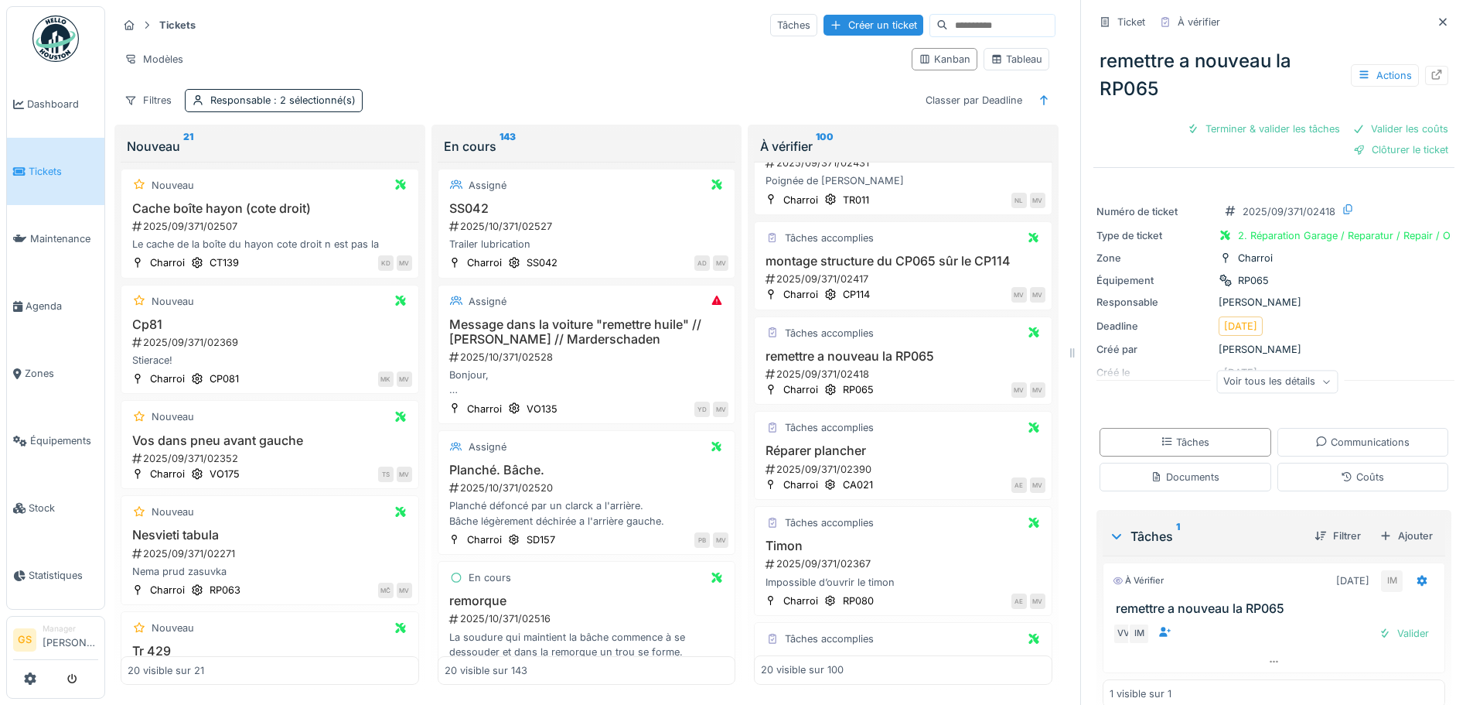
click at [36, 167] on span "Tickets" at bounding box center [64, 171] width 70 height 15
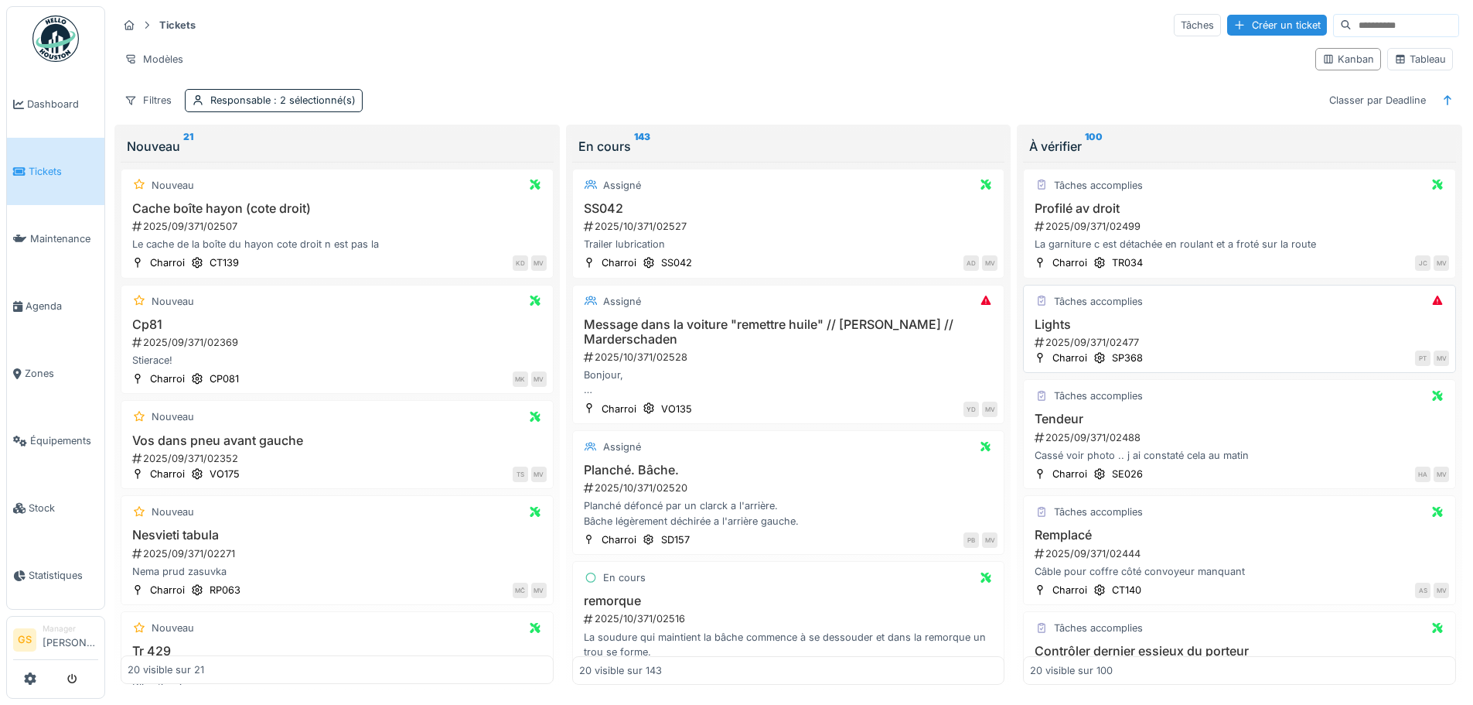
click at [1100, 342] on div "2025/09/371/02477" at bounding box center [1241, 342] width 416 height 15
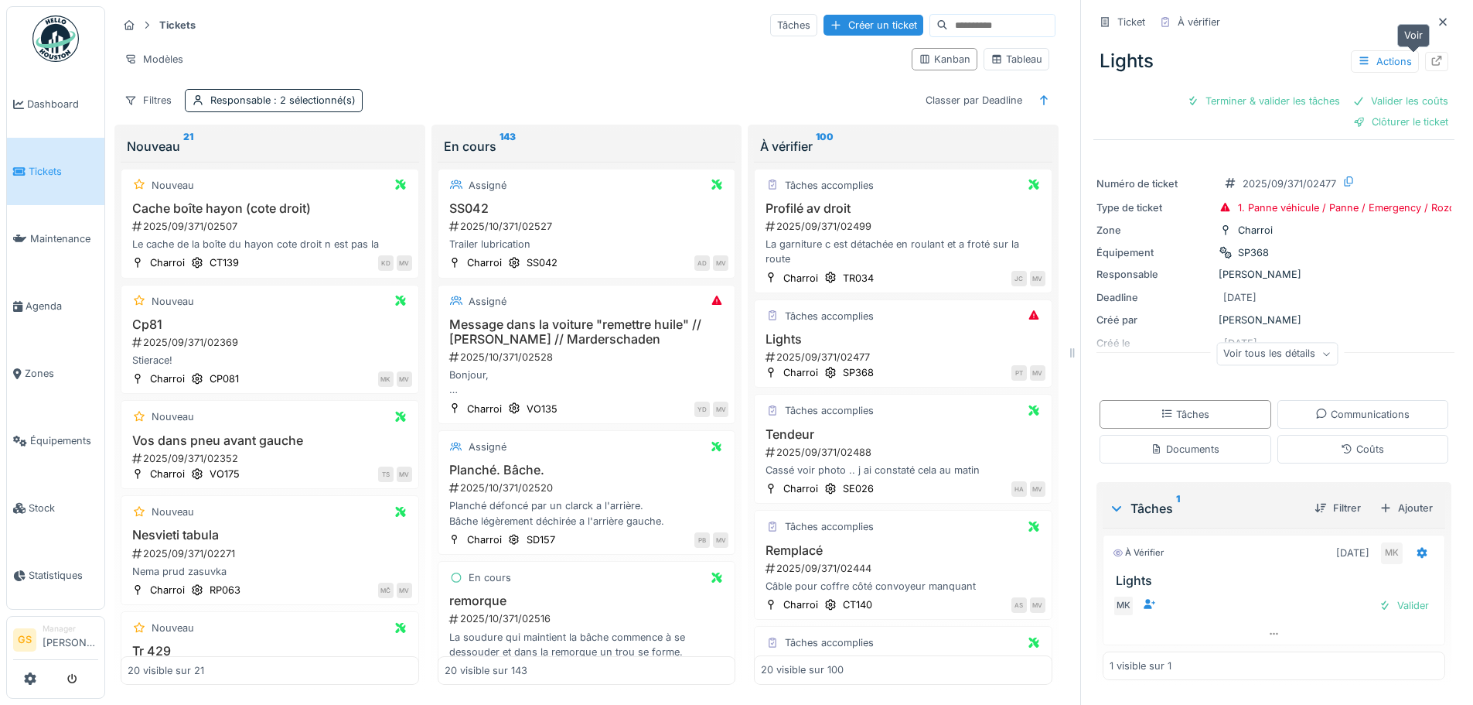
click at [1431, 58] on icon at bounding box center [1437, 61] width 12 height 10
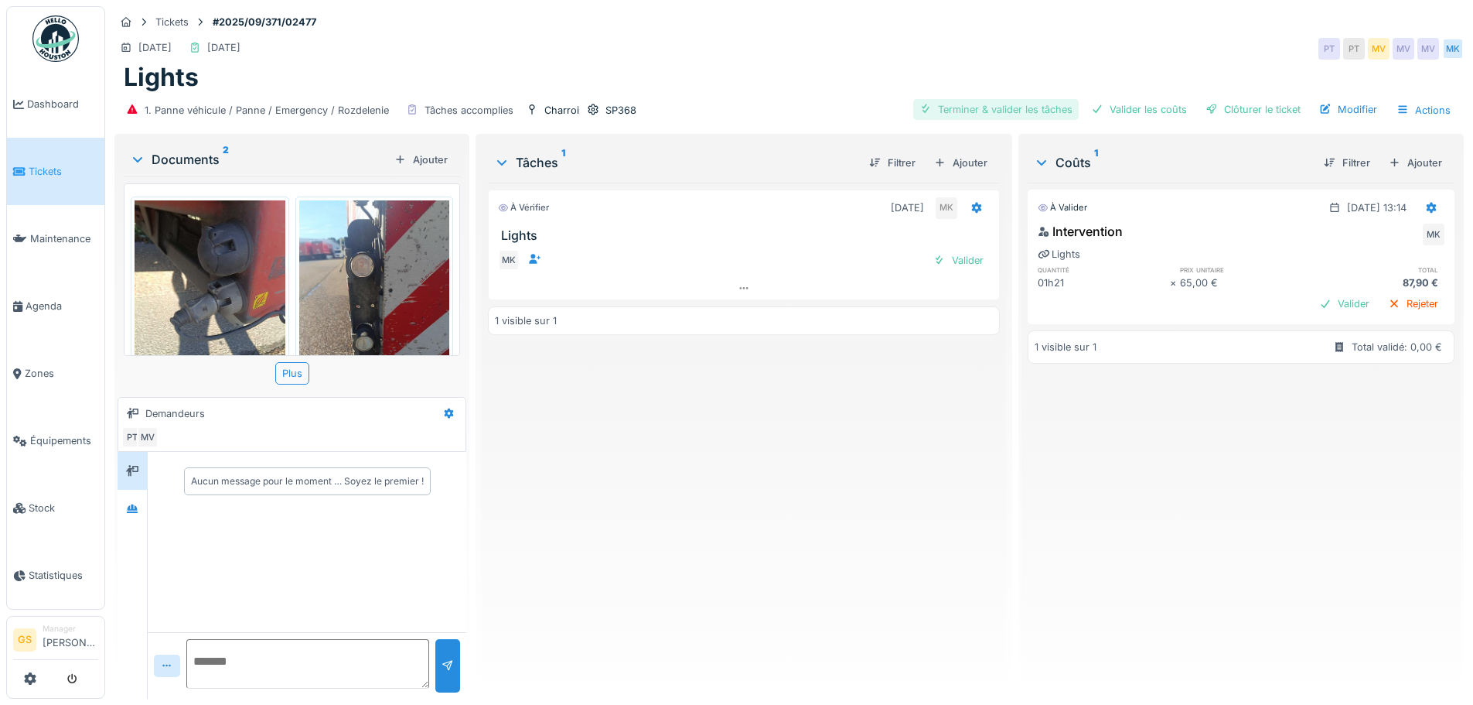
click at [1017, 107] on div "Terminer & valider les tâches" at bounding box center [996, 109] width 166 height 21
click at [1135, 110] on div "Valider les coûts" at bounding box center [1139, 109] width 108 height 21
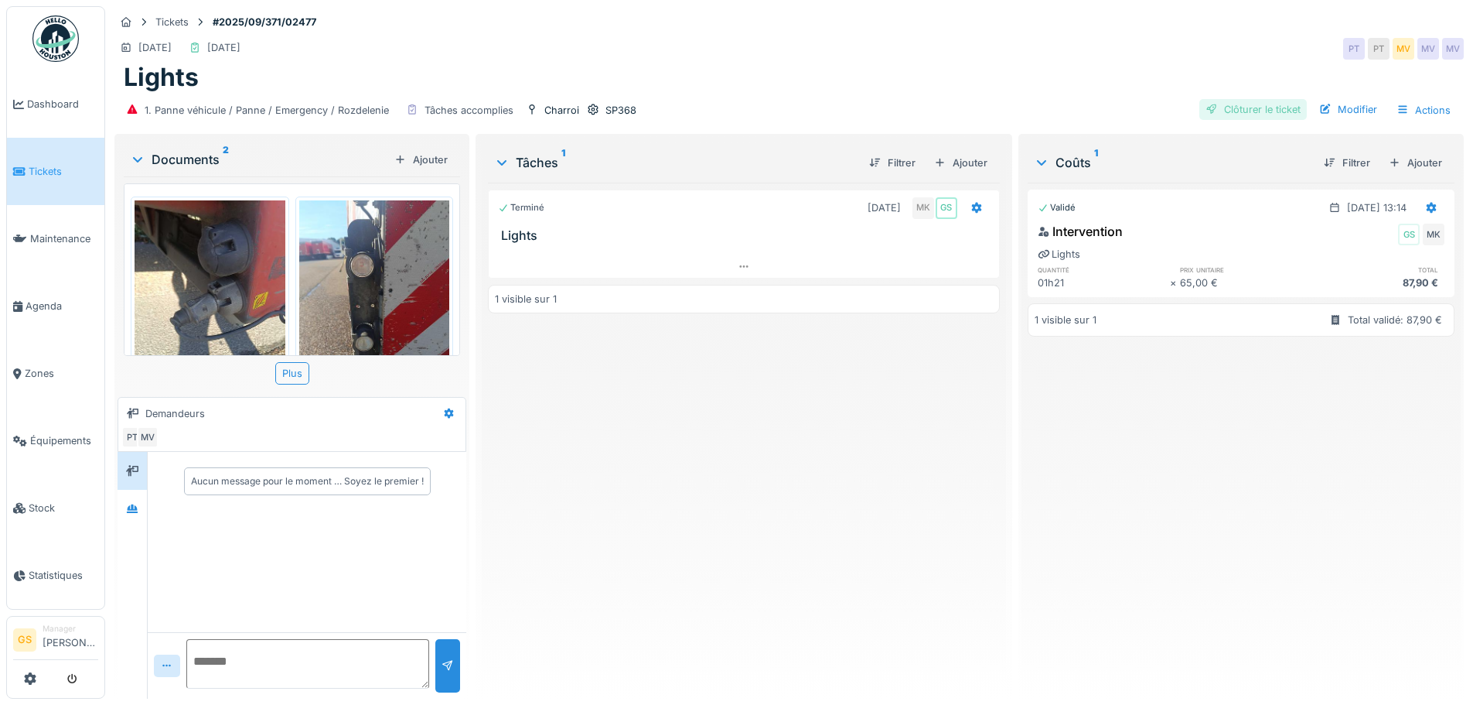
click at [1229, 102] on div "Clôturer le ticket" at bounding box center [1252, 109] width 107 height 21
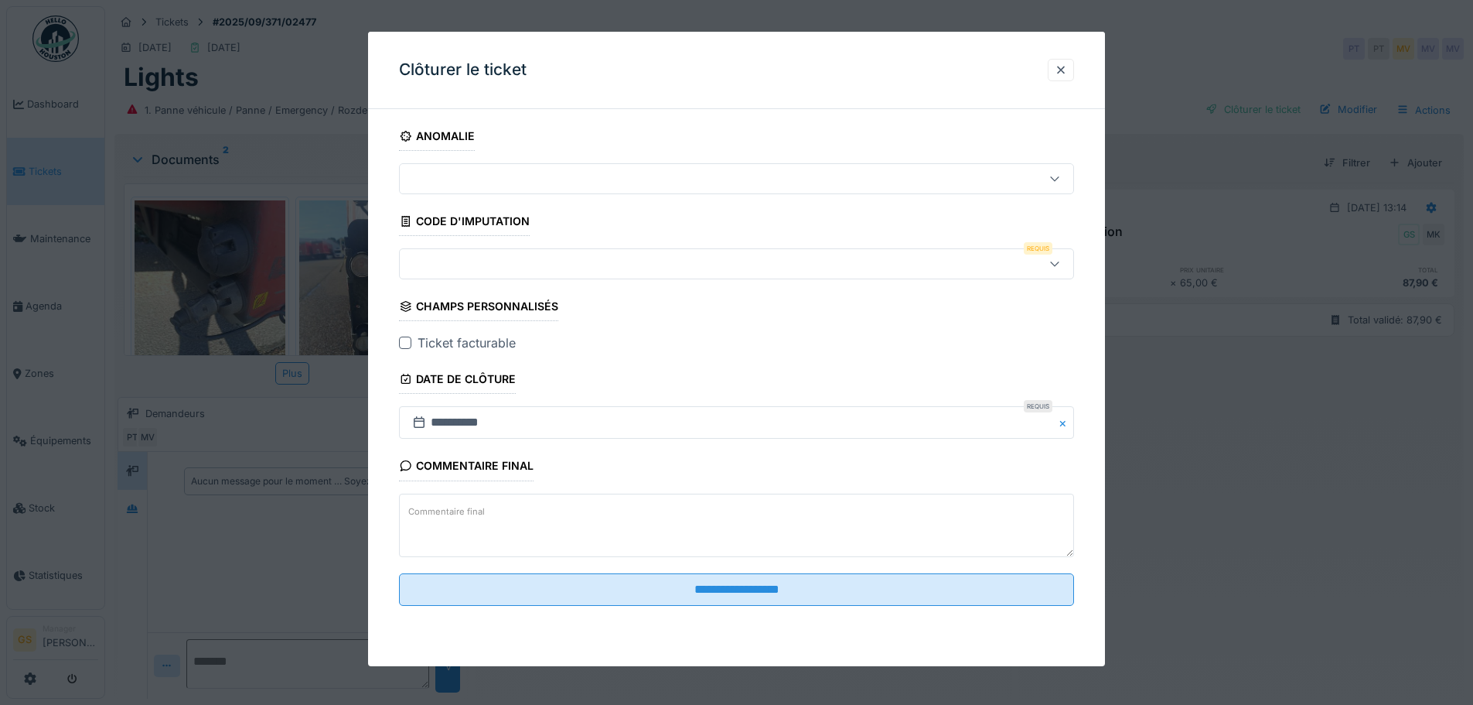
click at [404, 339] on div at bounding box center [405, 342] width 12 height 12
click at [426, 264] on div at bounding box center [697, 263] width 582 height 17
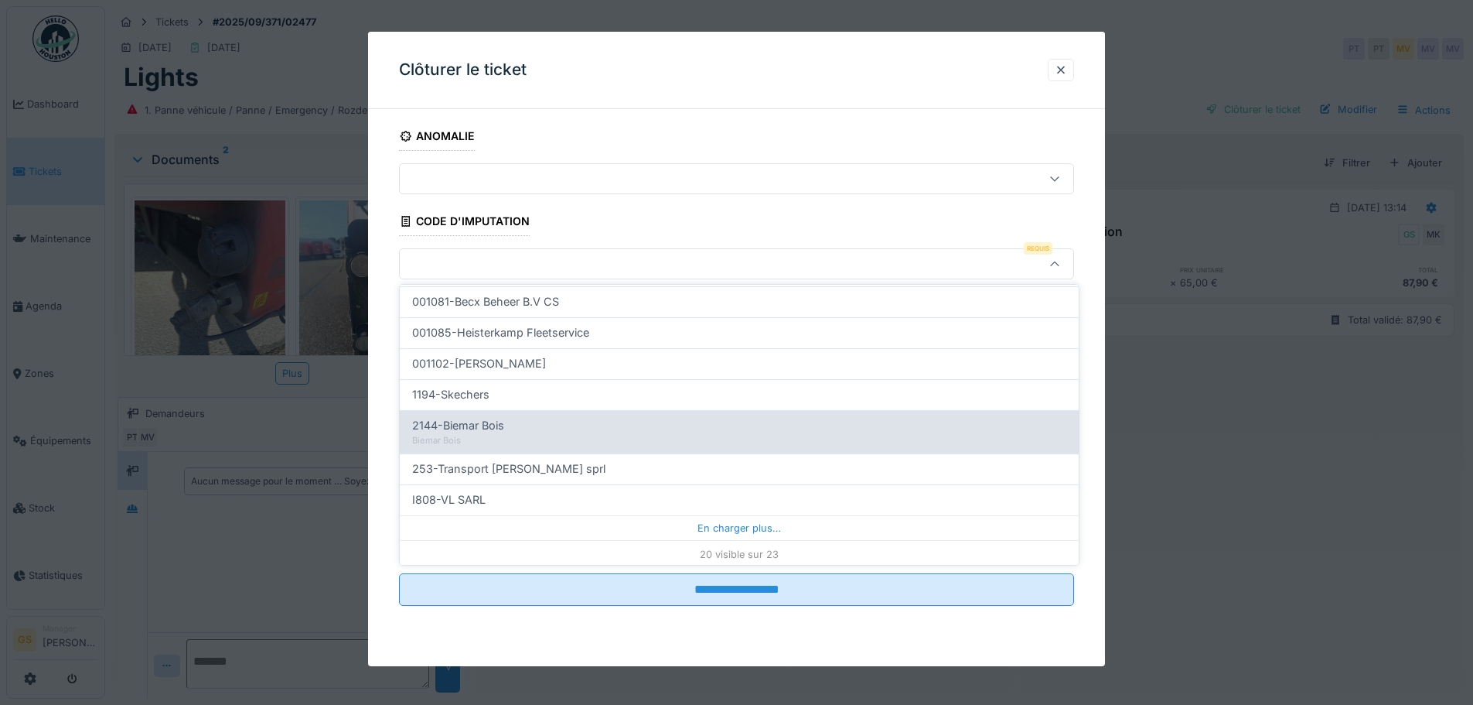
scroll to position [497, 0]
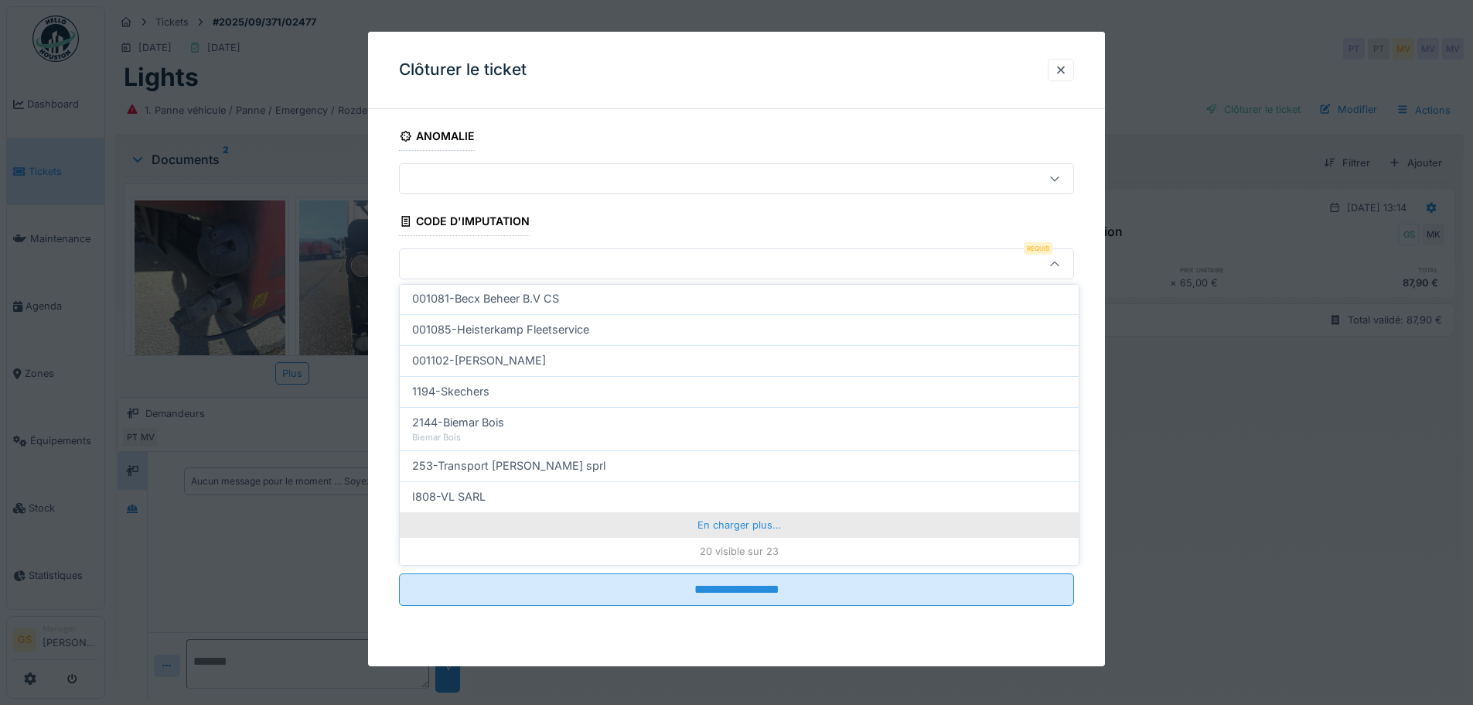
click at [719, 519] on div "En charger plus…" at bounding box center [739, 524] width 679 height 25
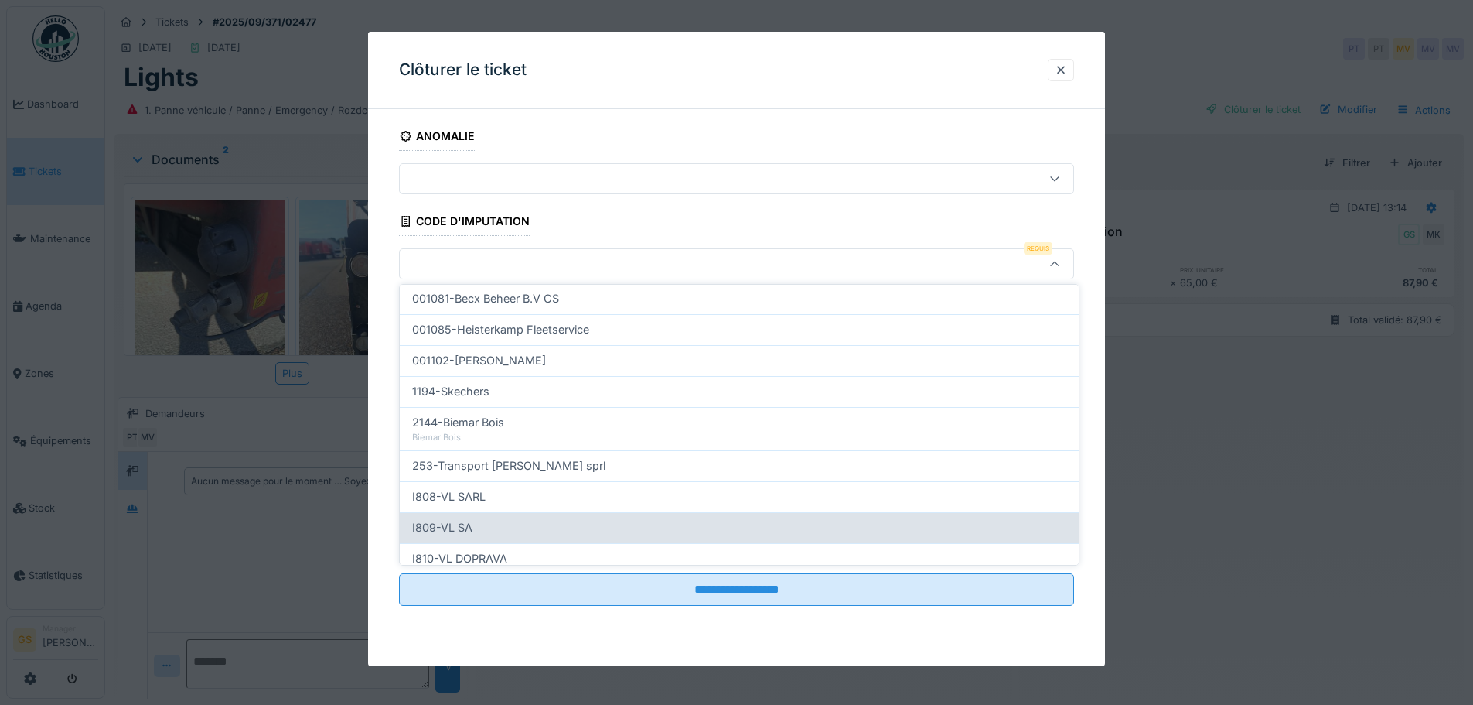
click at [467, 527] on span "I809-VL SA" at bounding box center [442, 527] width 60 height 17
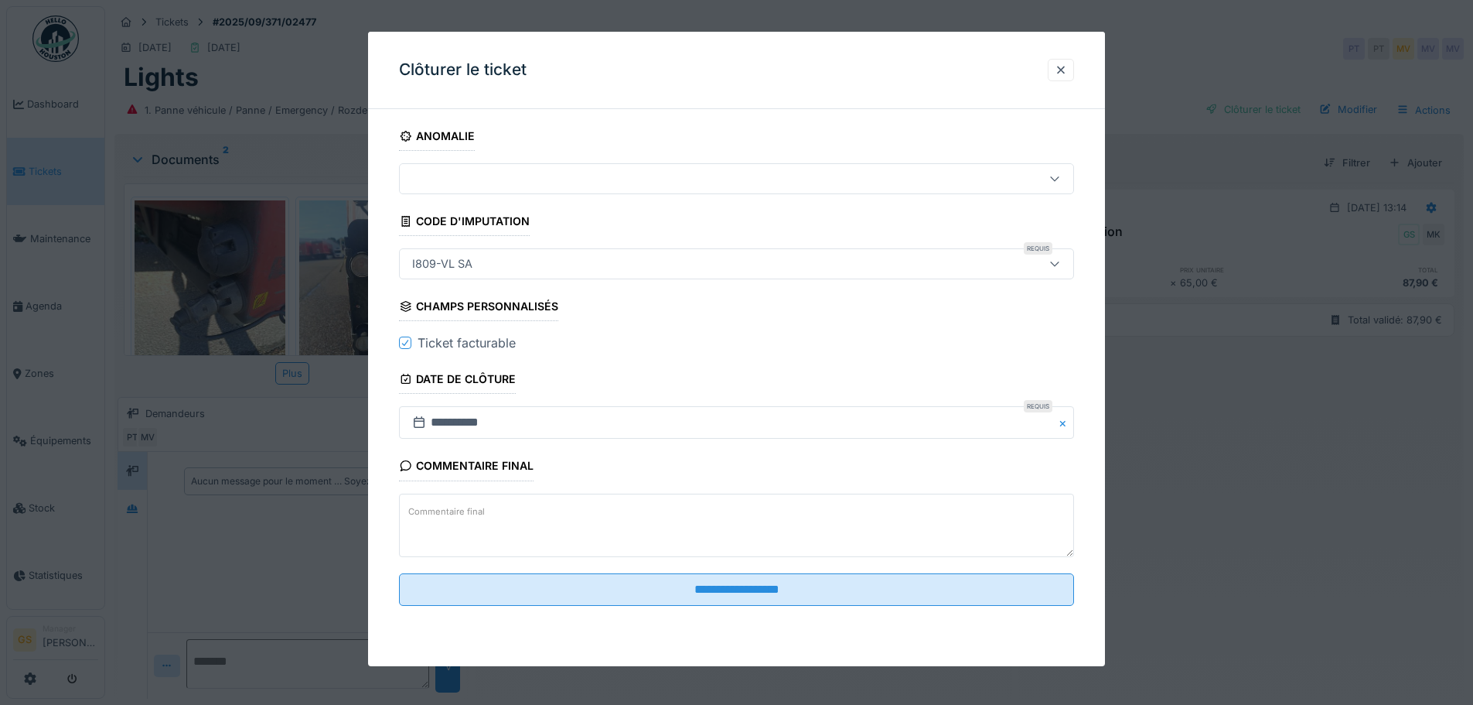
type input "***"
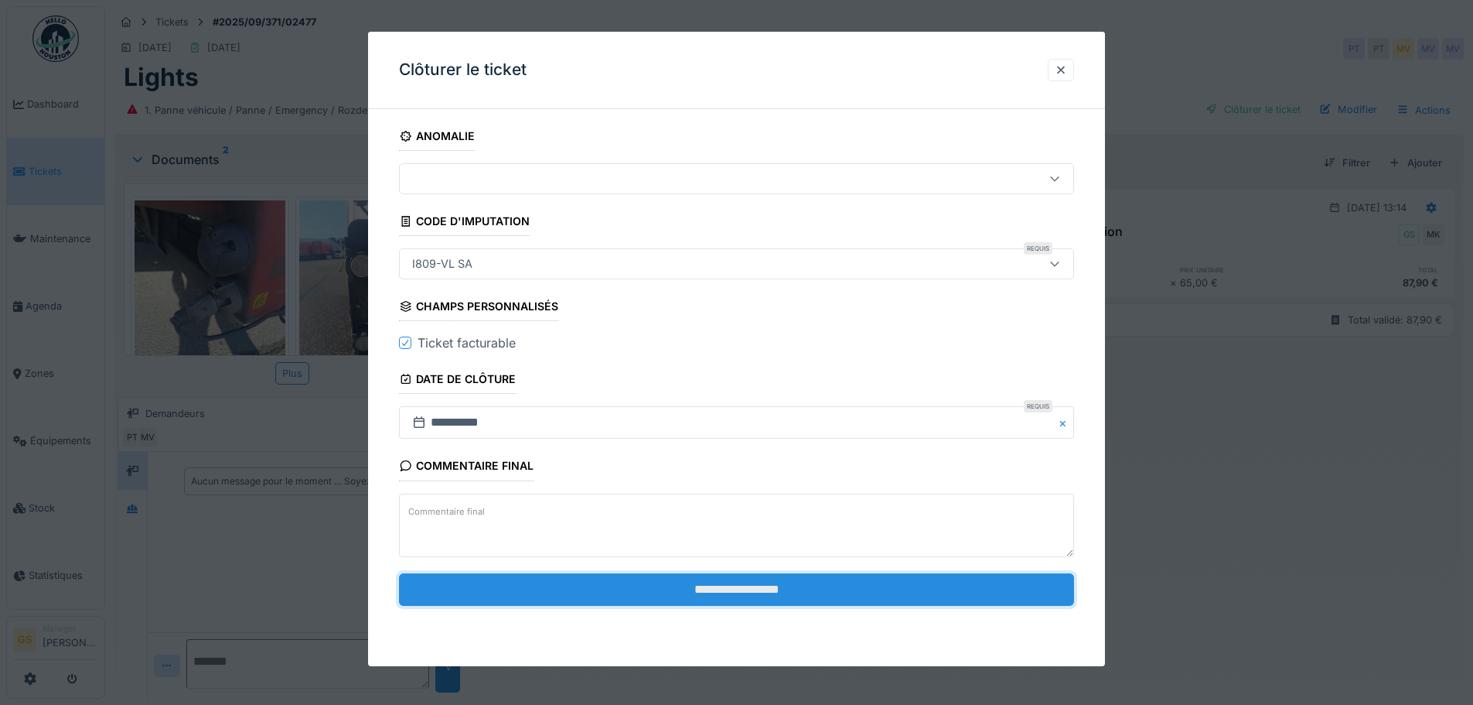
click at [766, 597] on input "**********" at bounding box center [736, 589] width 675 height 32
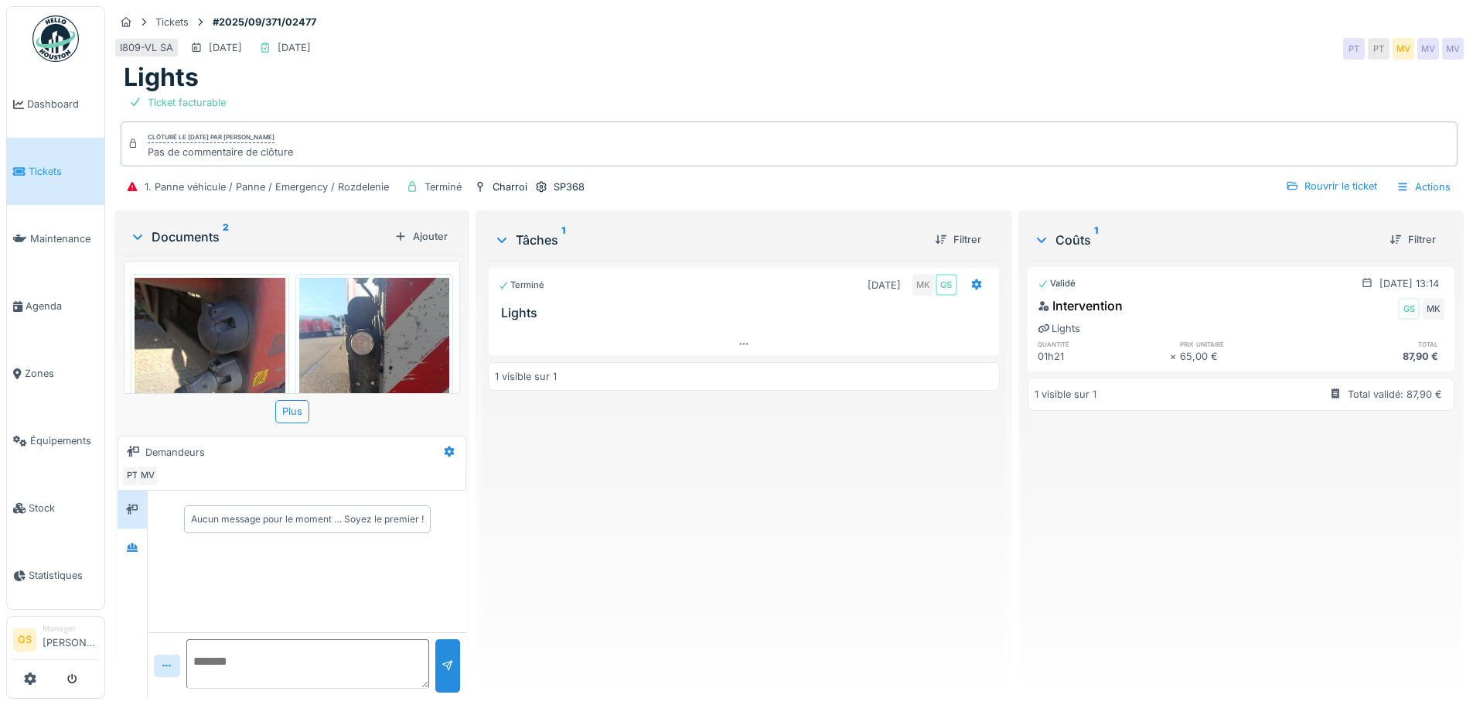
click at [47, 160] on link "Tickets" at bounding box center [55, 171] width 97 height 67
